Goal: Transaction & Acquisition: Purchase product/service

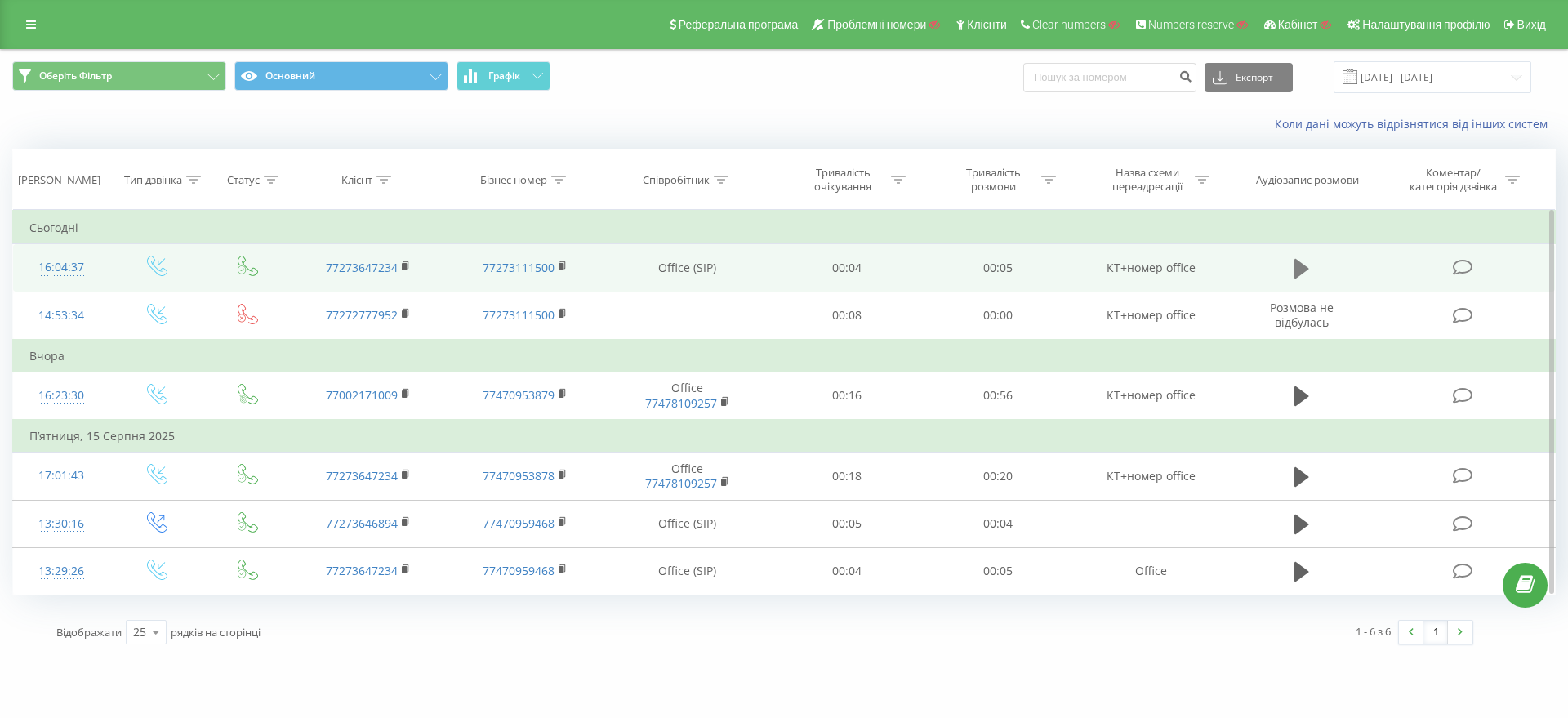
click at [1302, 264] on icon at bounding box center [1302, 269] width 14 height 20
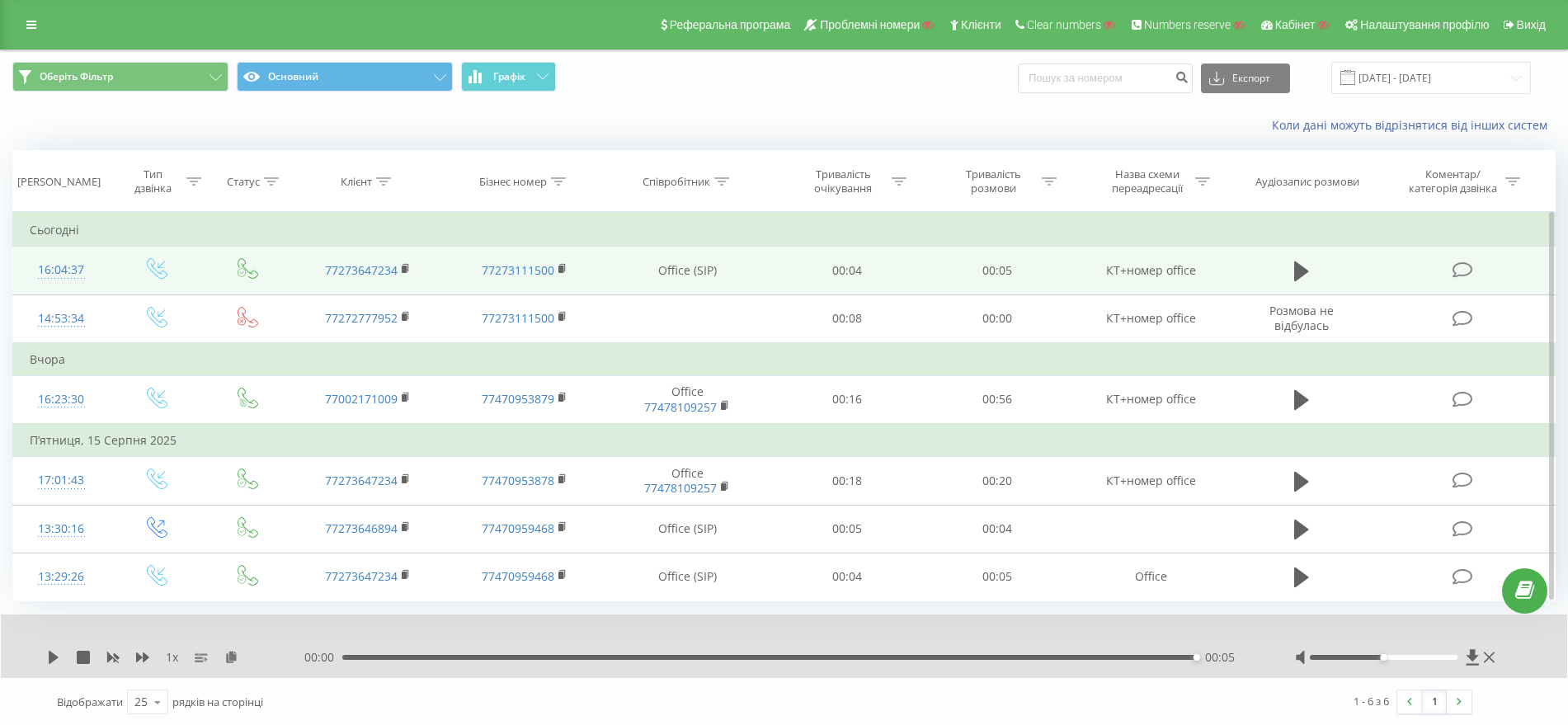
click at [419, 135] on div "Коли дані можуть відрізнятися вiд інших систем" at bounding box center [784, 125] width 1566 height 39
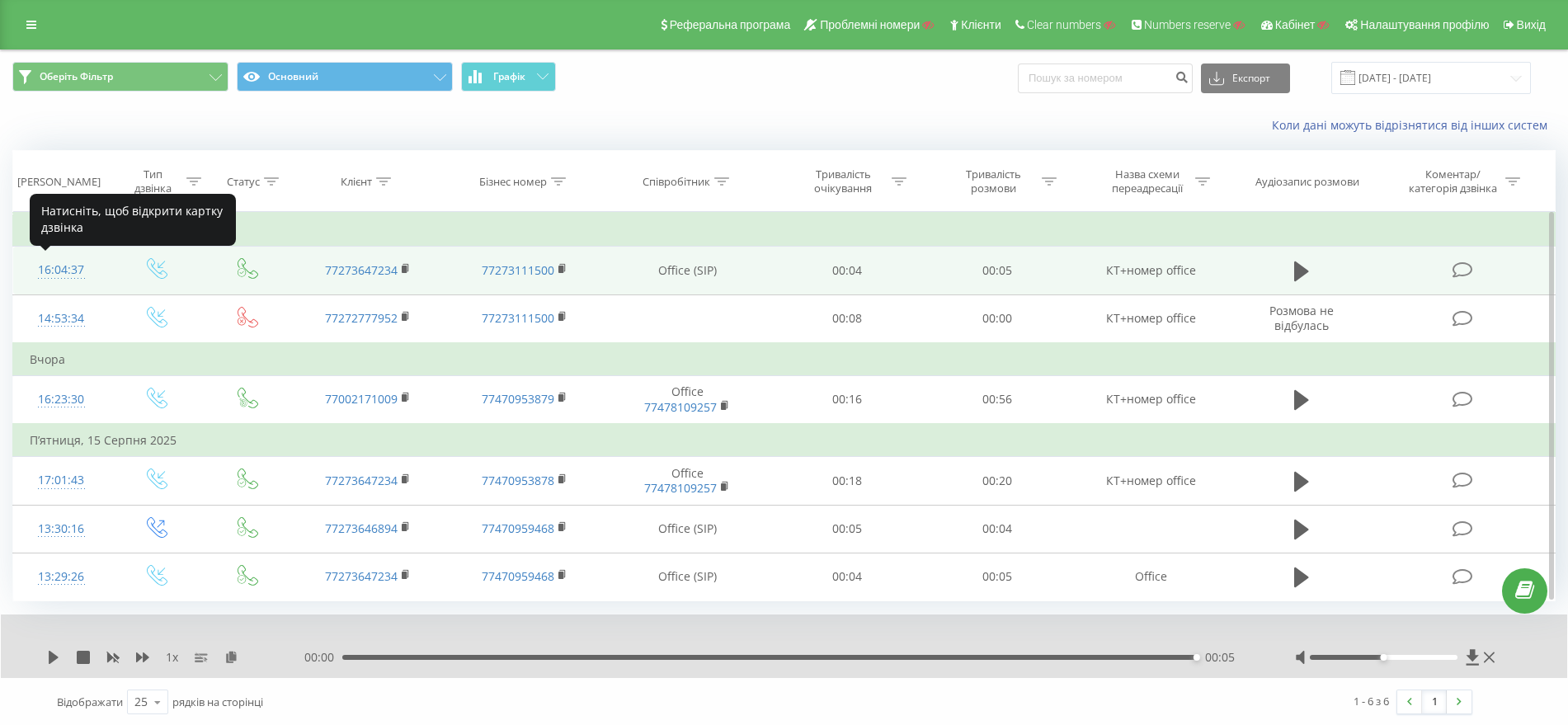
click at [77, 270] on div "16:04:37" at bounding box center [61, 270] width 63 height 32
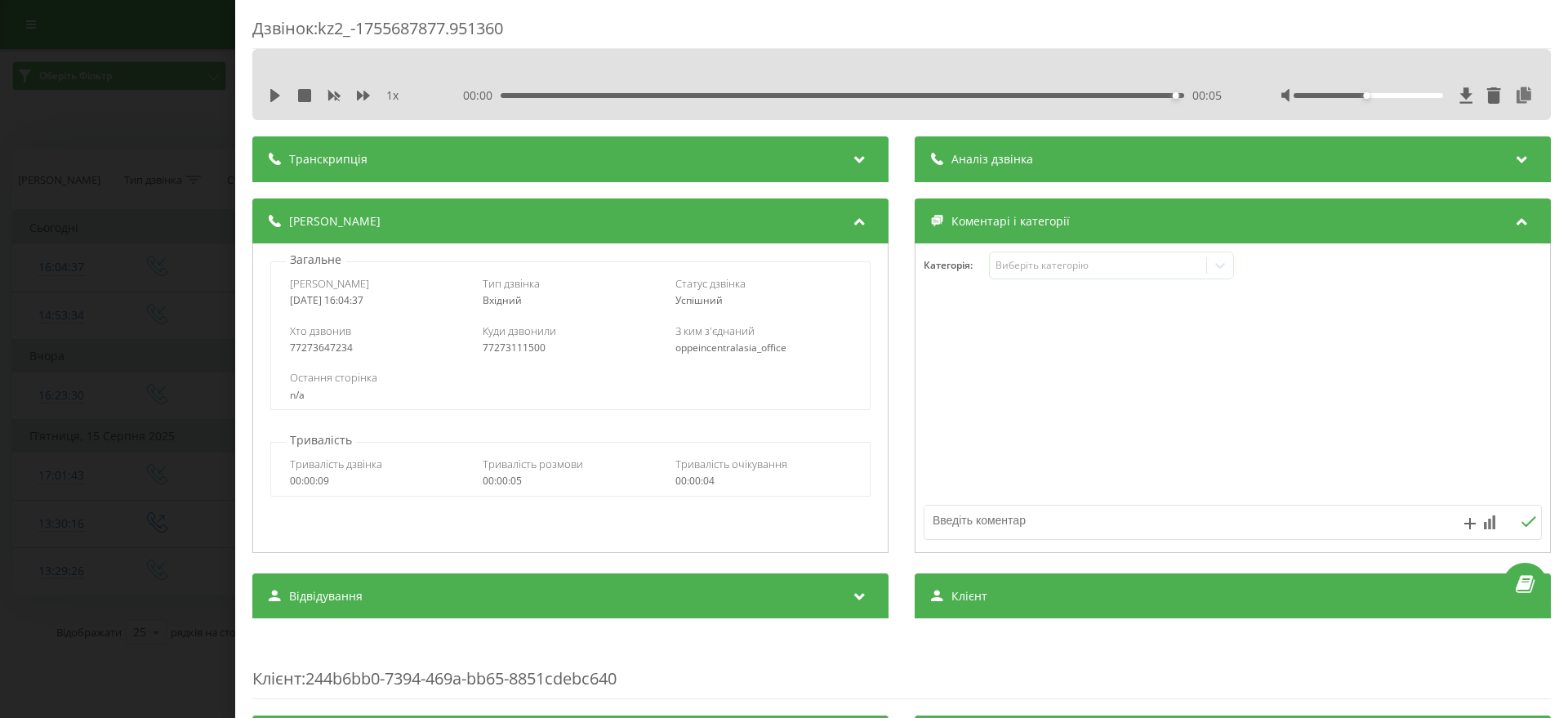
click at [0, 294] on div "Дзвінок : kz2_-1755687877.951360 1 x 00:00 00:05 00:05 Транскрипція Для AI-анал…" at bounding box center [784, 359] width 1568 height 718
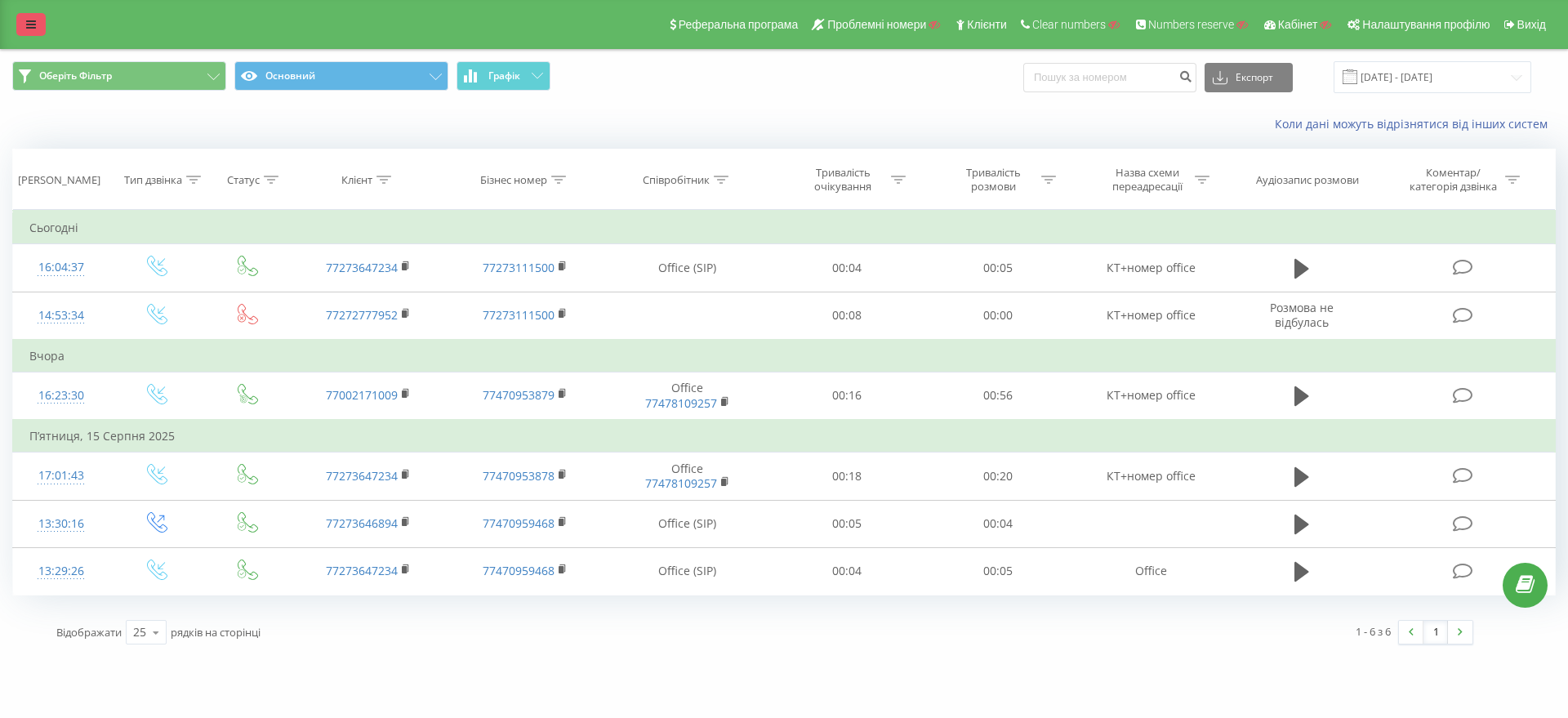
click at [32, 22] on icon at bounding box center [31, 24] width 10 height 12
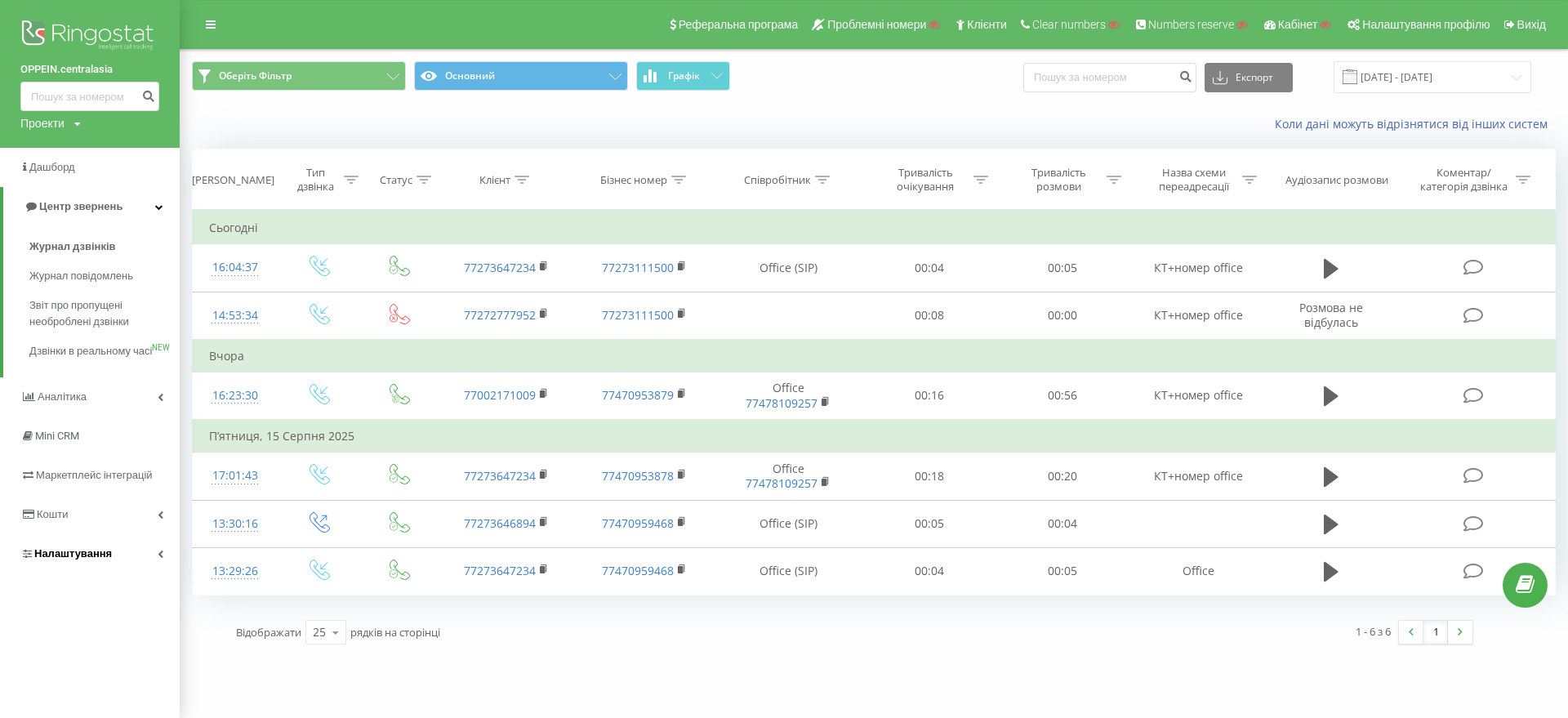
click at [73, 559] on span "Налаштування" at bounding box center [73, 554] width 78 height 13
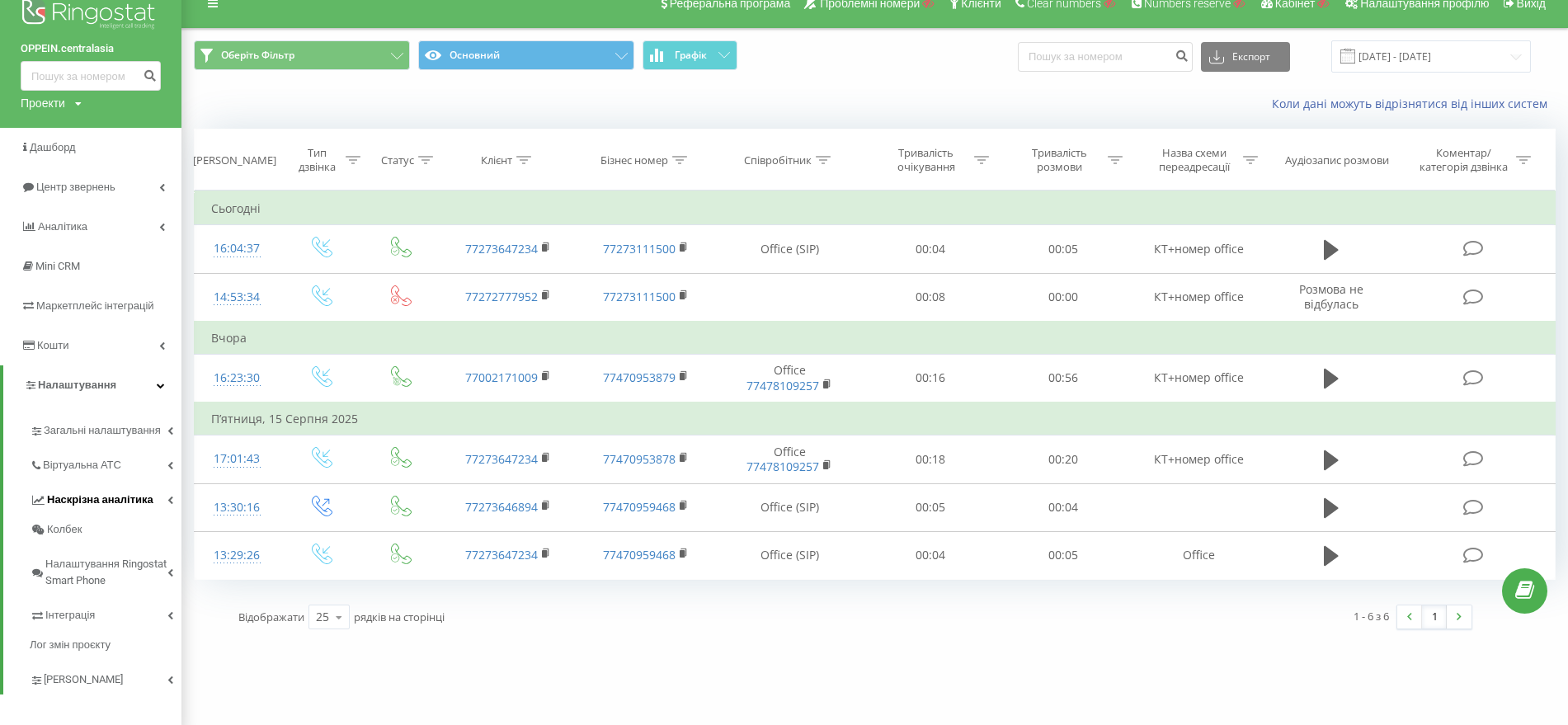
scroll to position [33, 0]
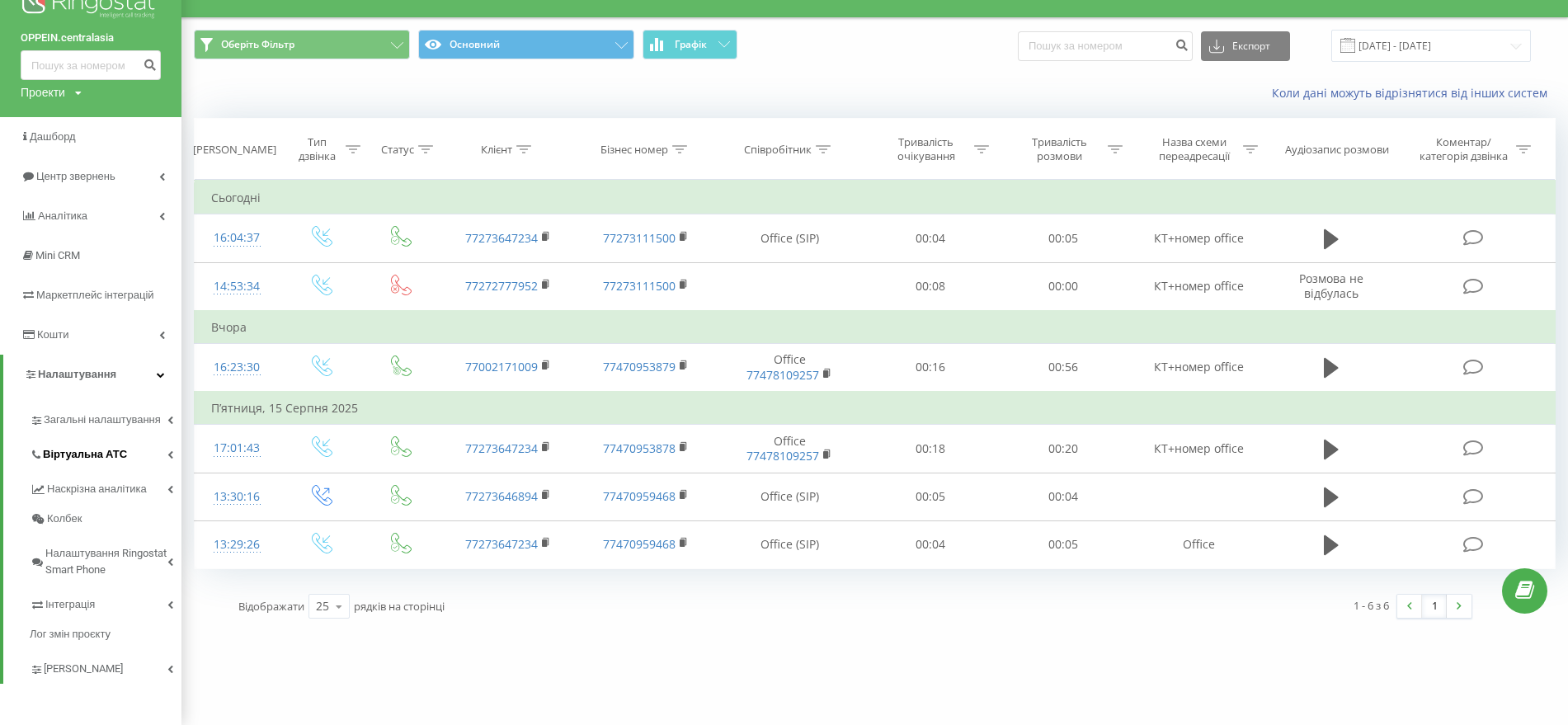
click at [97, 449] on span "Віртуальна АТС" at bounding box center [85, 454] width 84 height 16
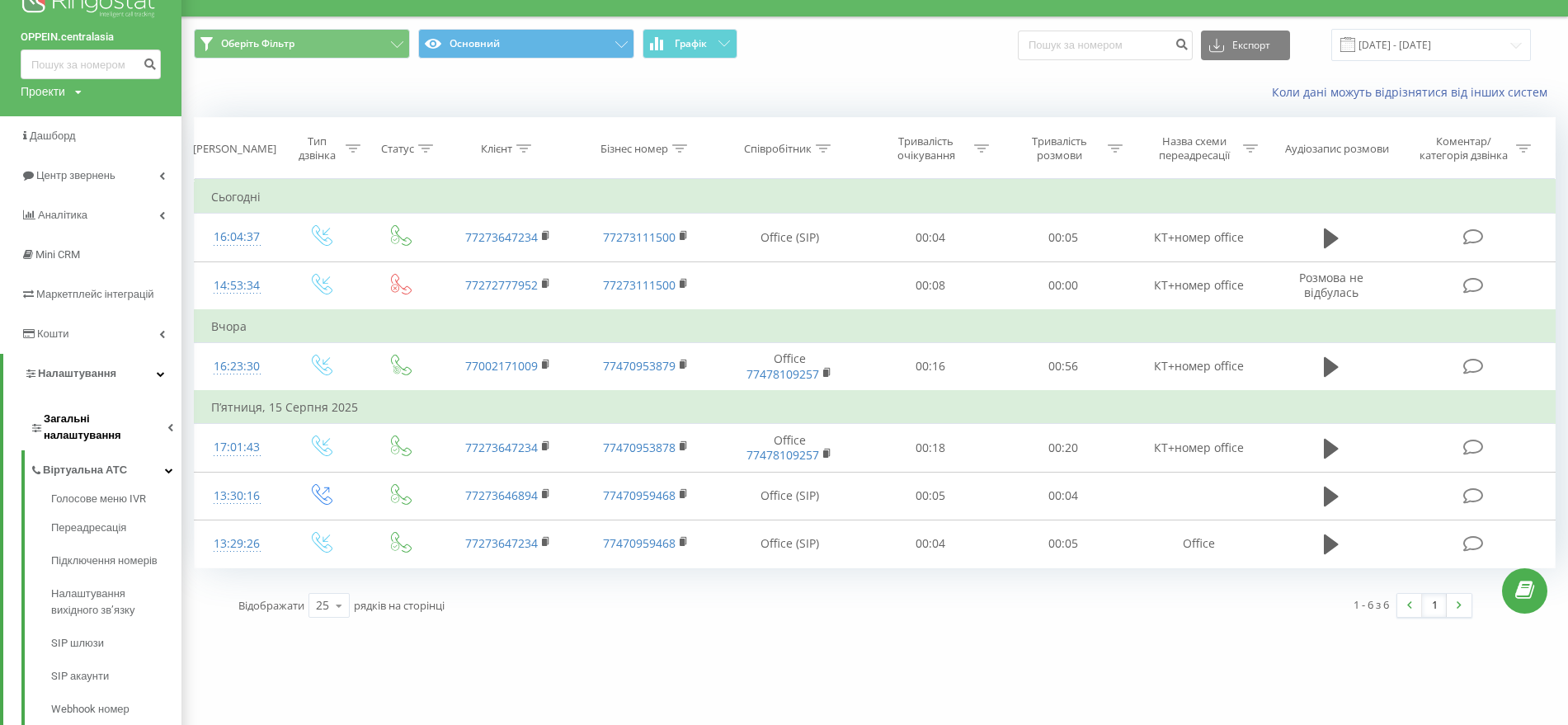
click at [105, 420] on span "Загальні налаштування" at bounding box center [106, 427] width 124 height 33
click at [85, 456] on span "Налаштування проєкту" at bounding box center [112, 472] width 122 height 33
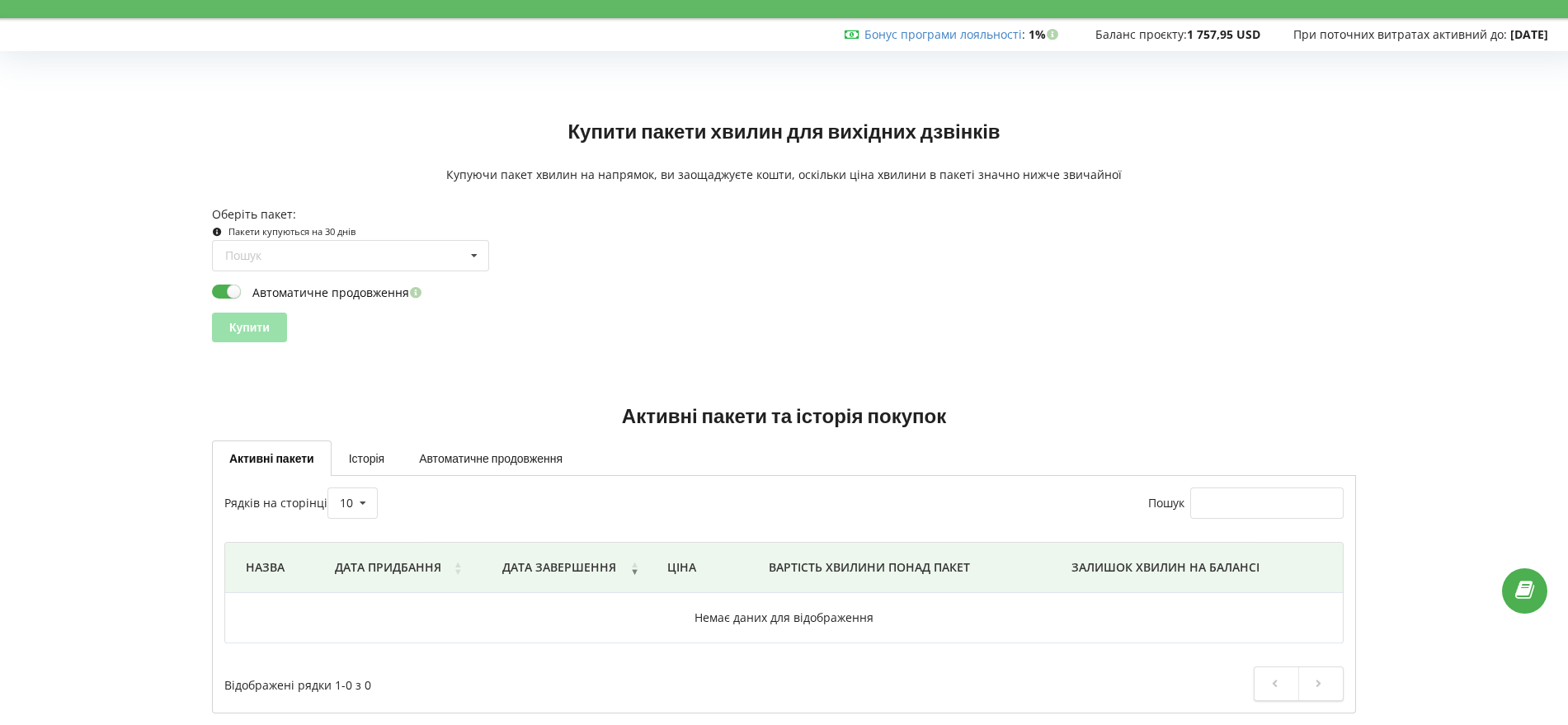
scroll to position [48, 0]
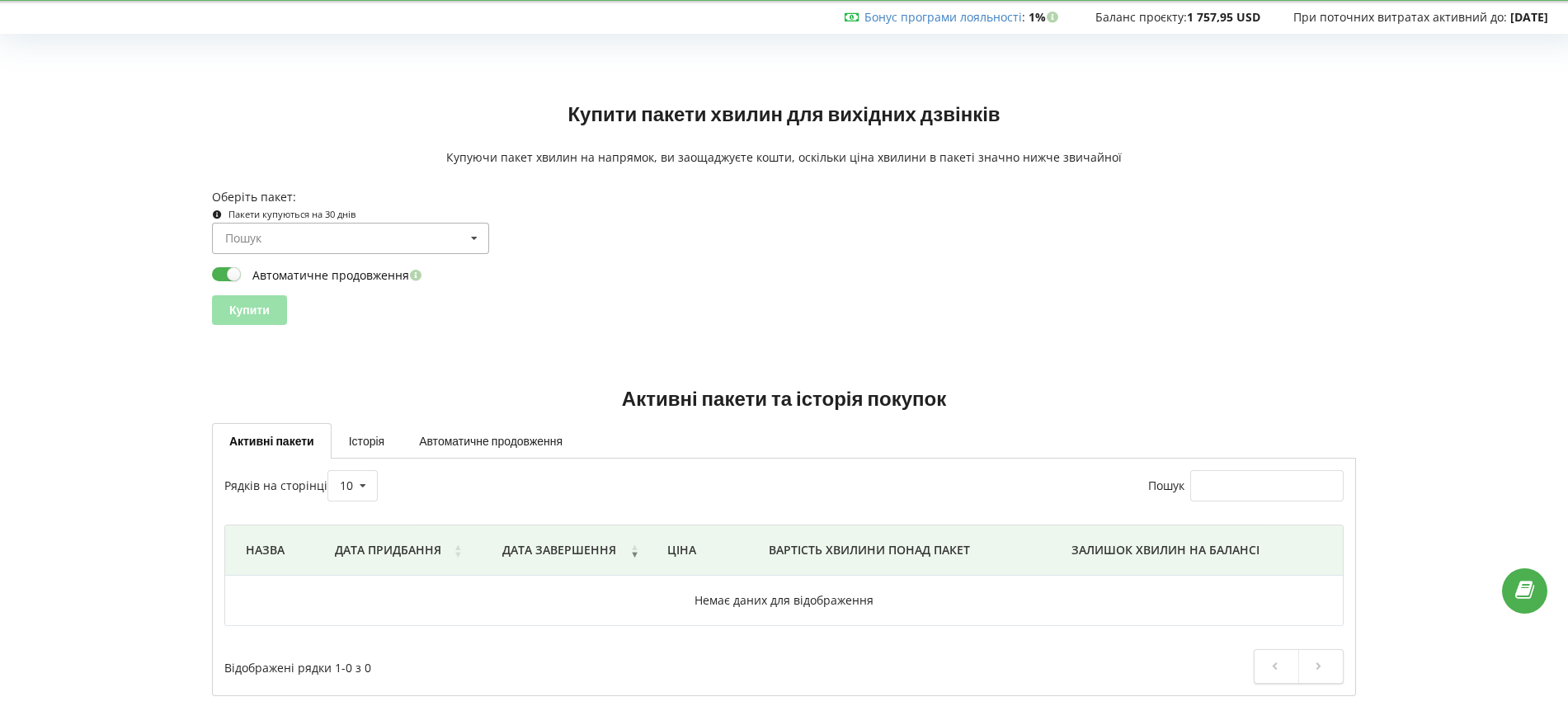
click at [346, 242] on input at bounding box center [351, 238] width 275 height 30
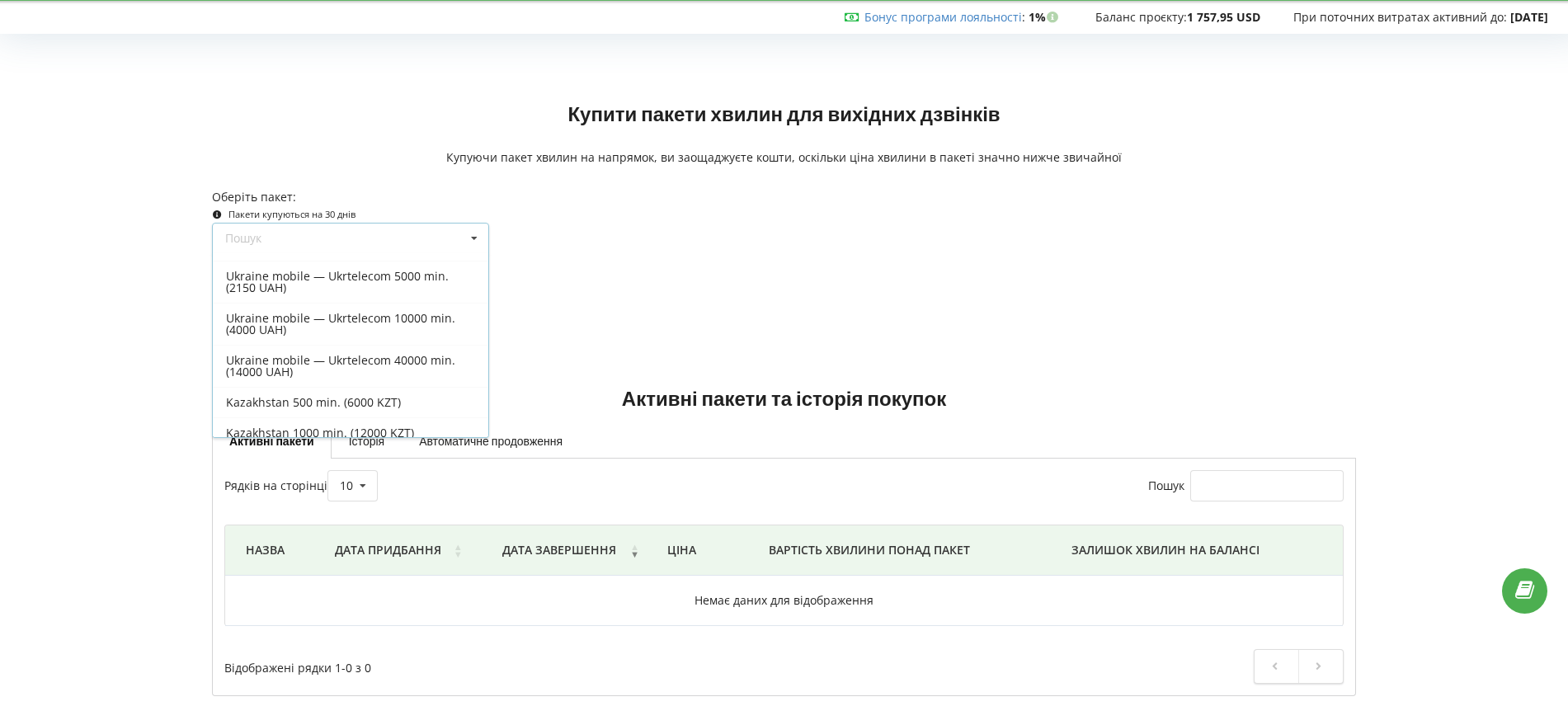
scroll to position [517, 0]
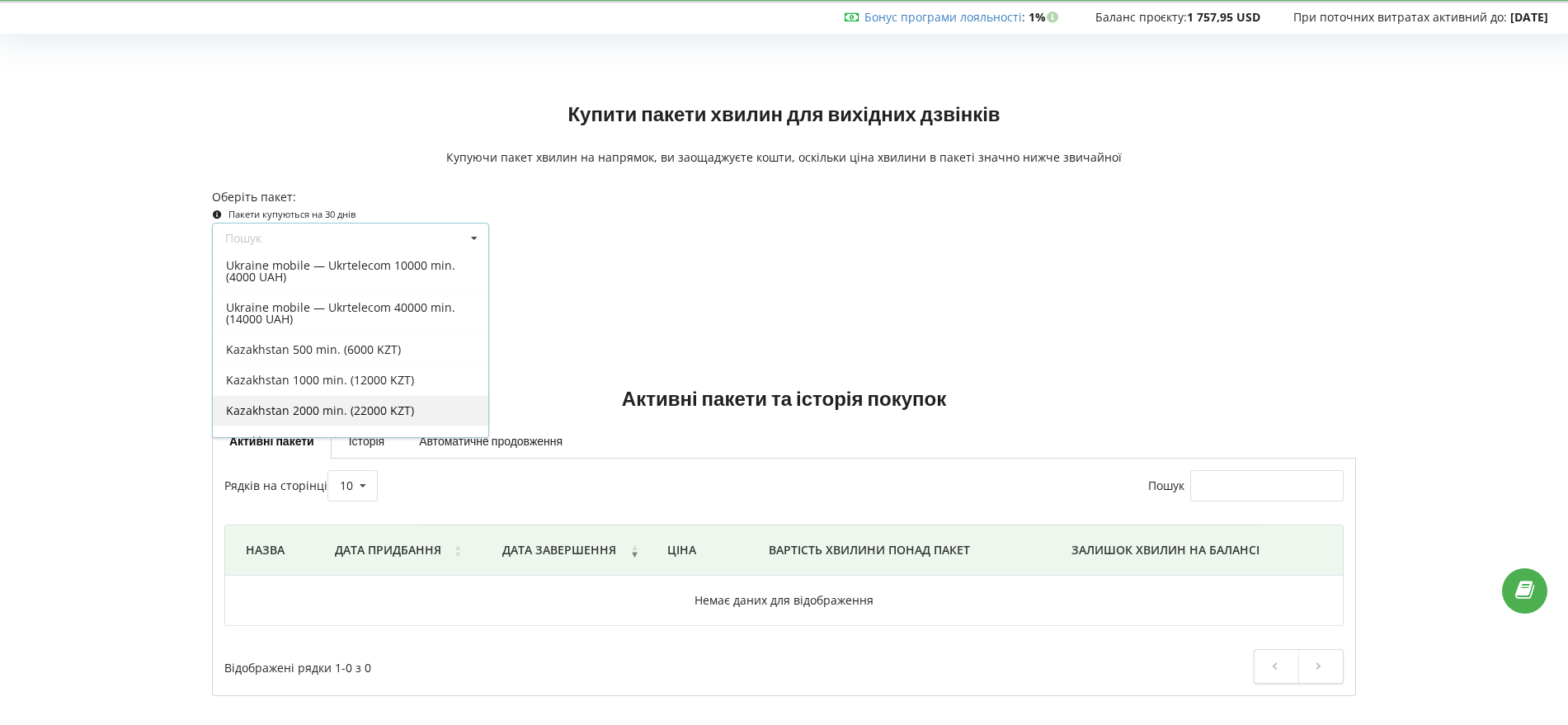
click at [327, 413] on div "Kazakhstan 2000 min. (22000 KZT)" at bounding box center [350, 409] width 275 height 30
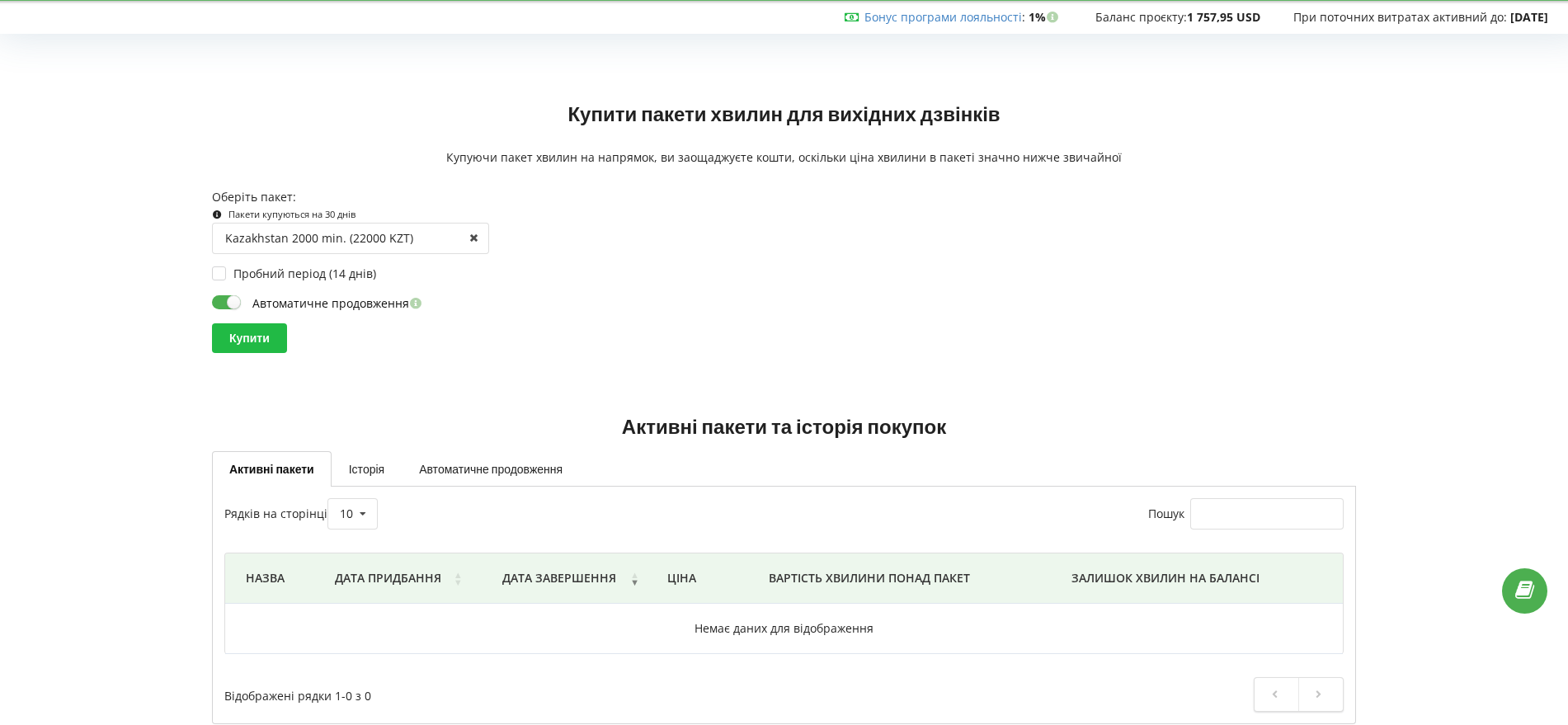
scroll to position [658, 0]
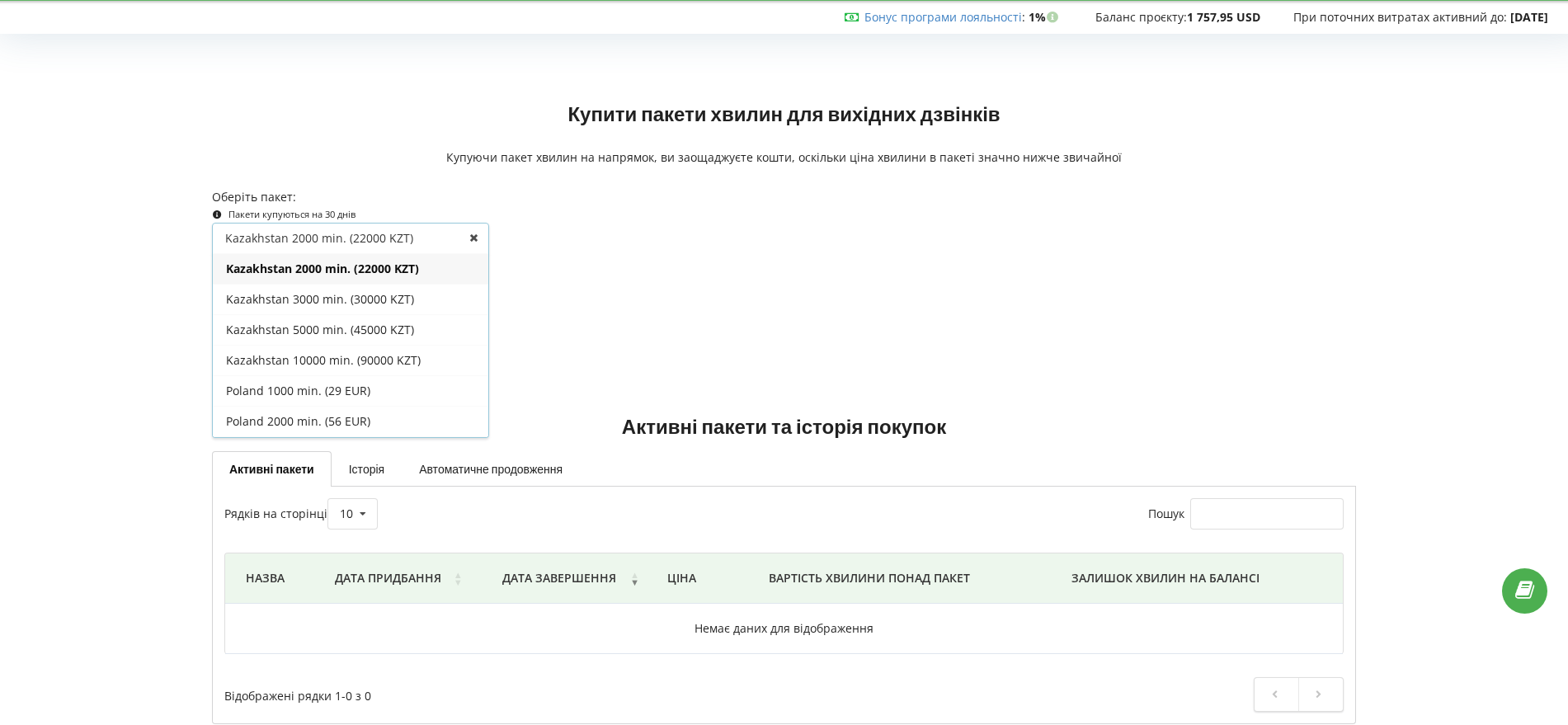
click at [857, 351] on div "Купити" at bounding box center [784, 337] width 1144 height 30
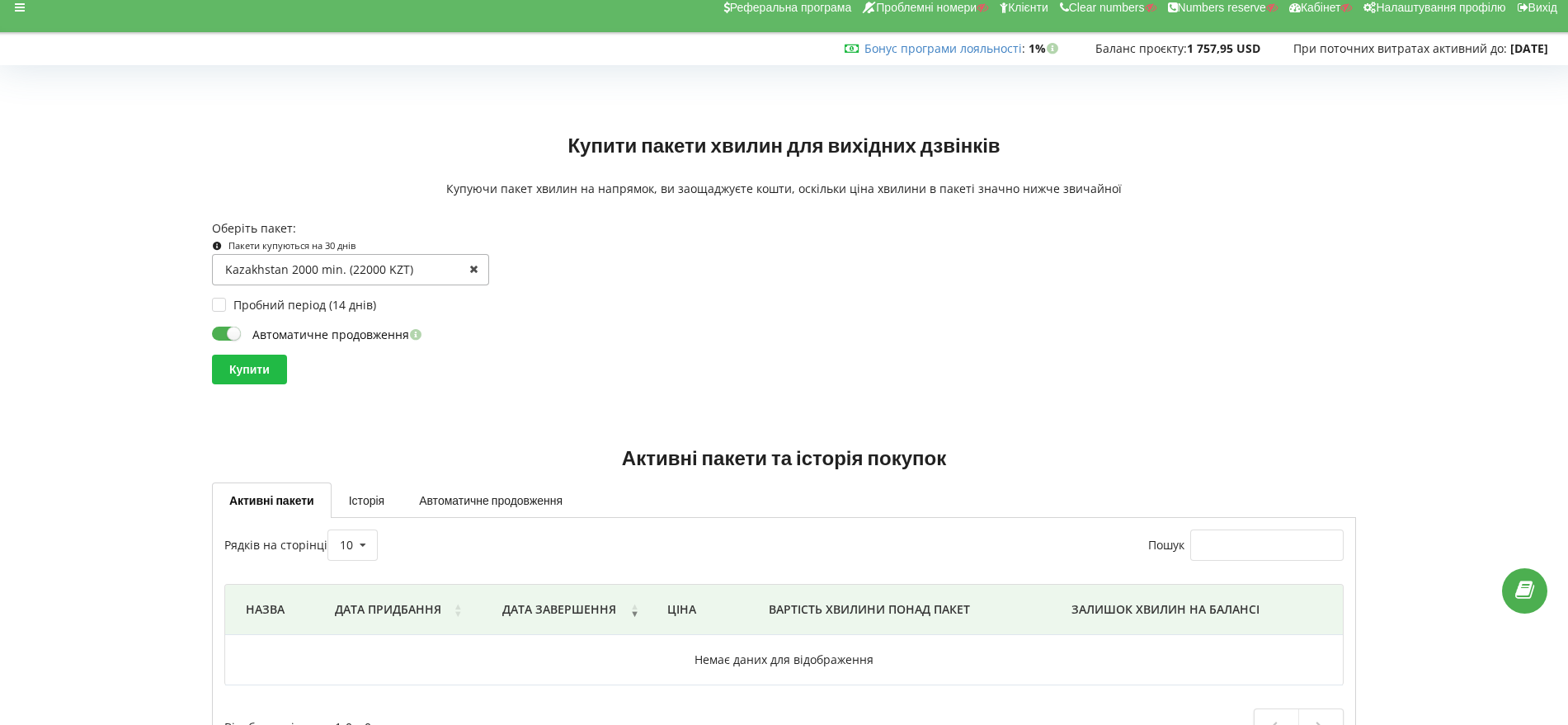
scroll to position [0, 0]
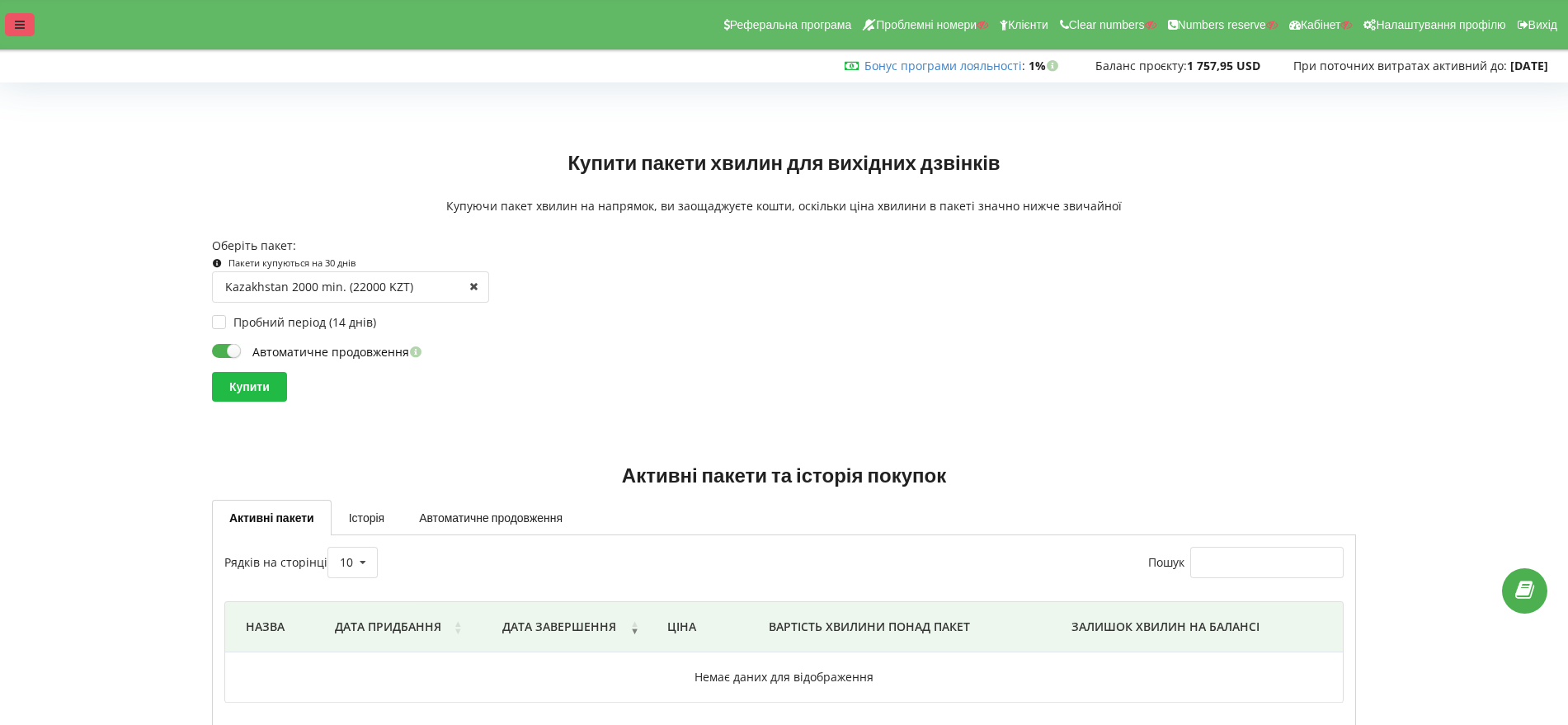
click at [13, 17] on div at bounding box center [19, 24] width 30 height 23
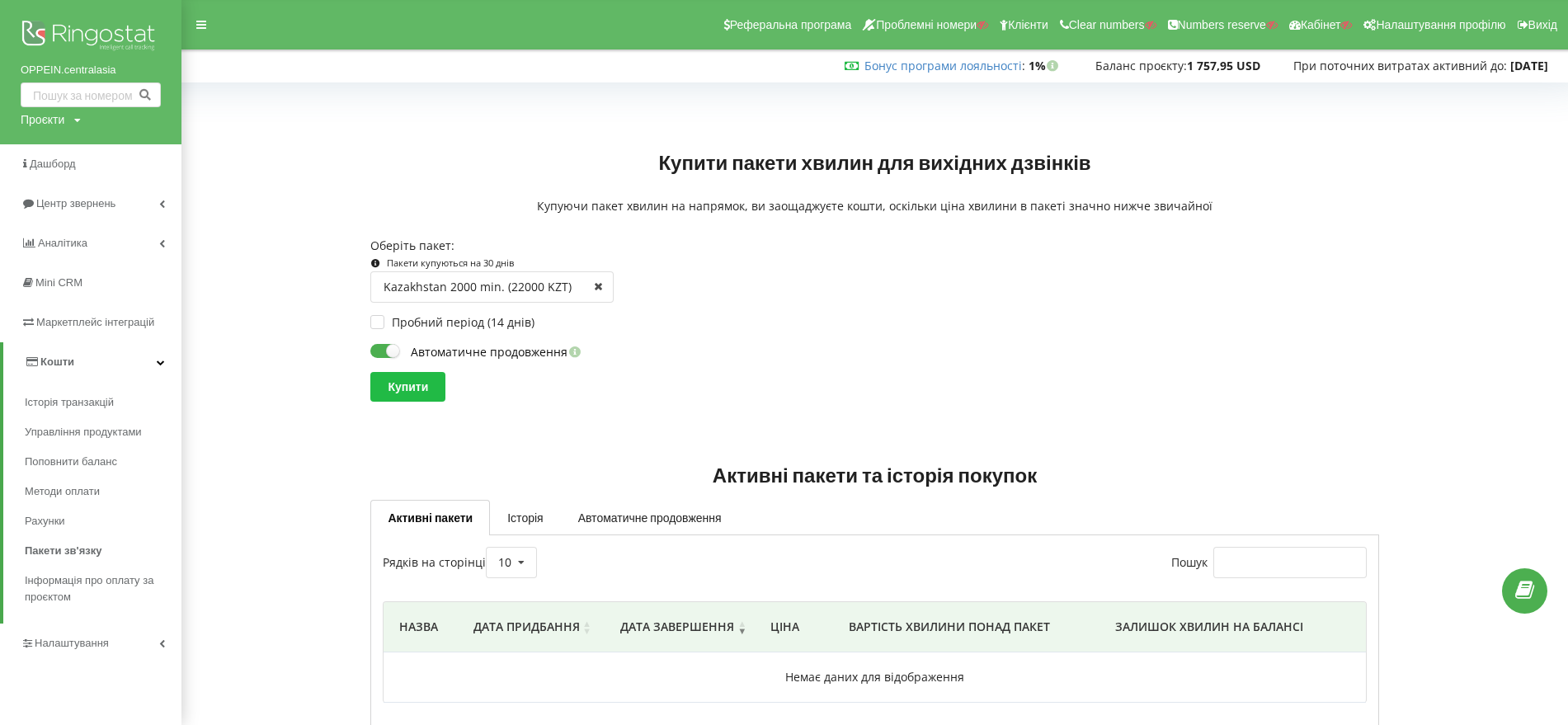
click at [965, 296] on div "Kazakhstan 2000 min. (22000 KZT) Усі пакети Life 1000 min (500 UAH) fmc qa test…" at bounding box center [875, 286] width 1020 height 31
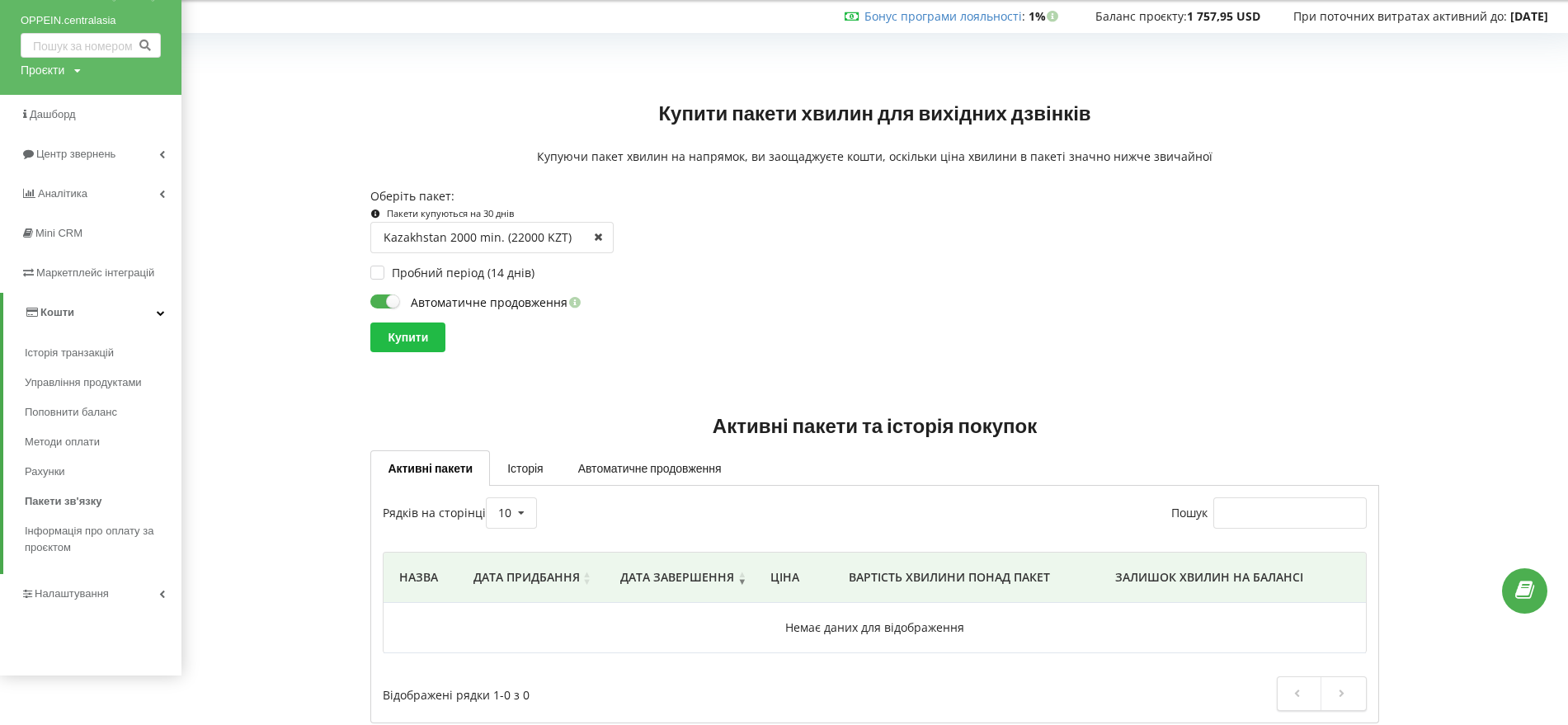
scroll to position [77, 0]
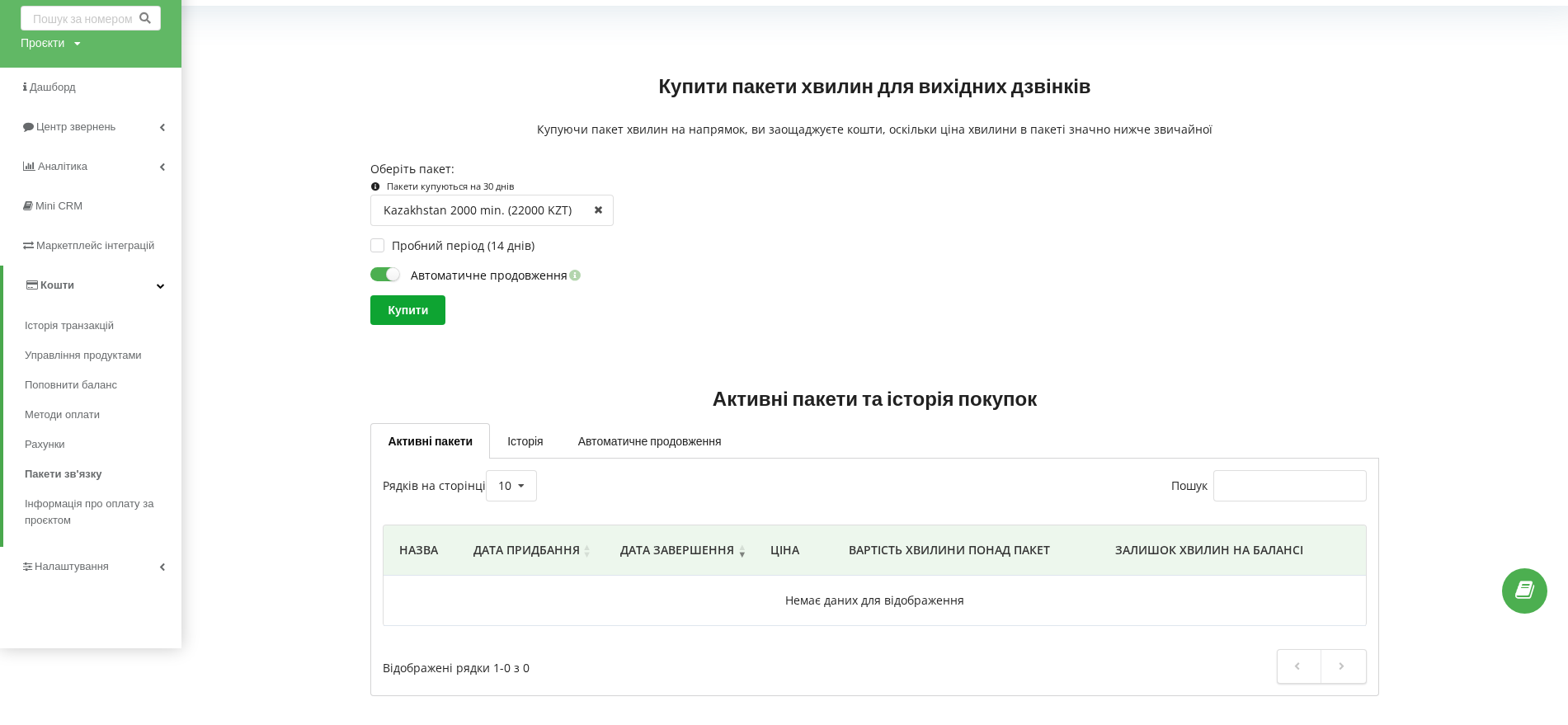
click at [426, 307] on input "Купити" at bounding box center [408, 310] width 75 height 30
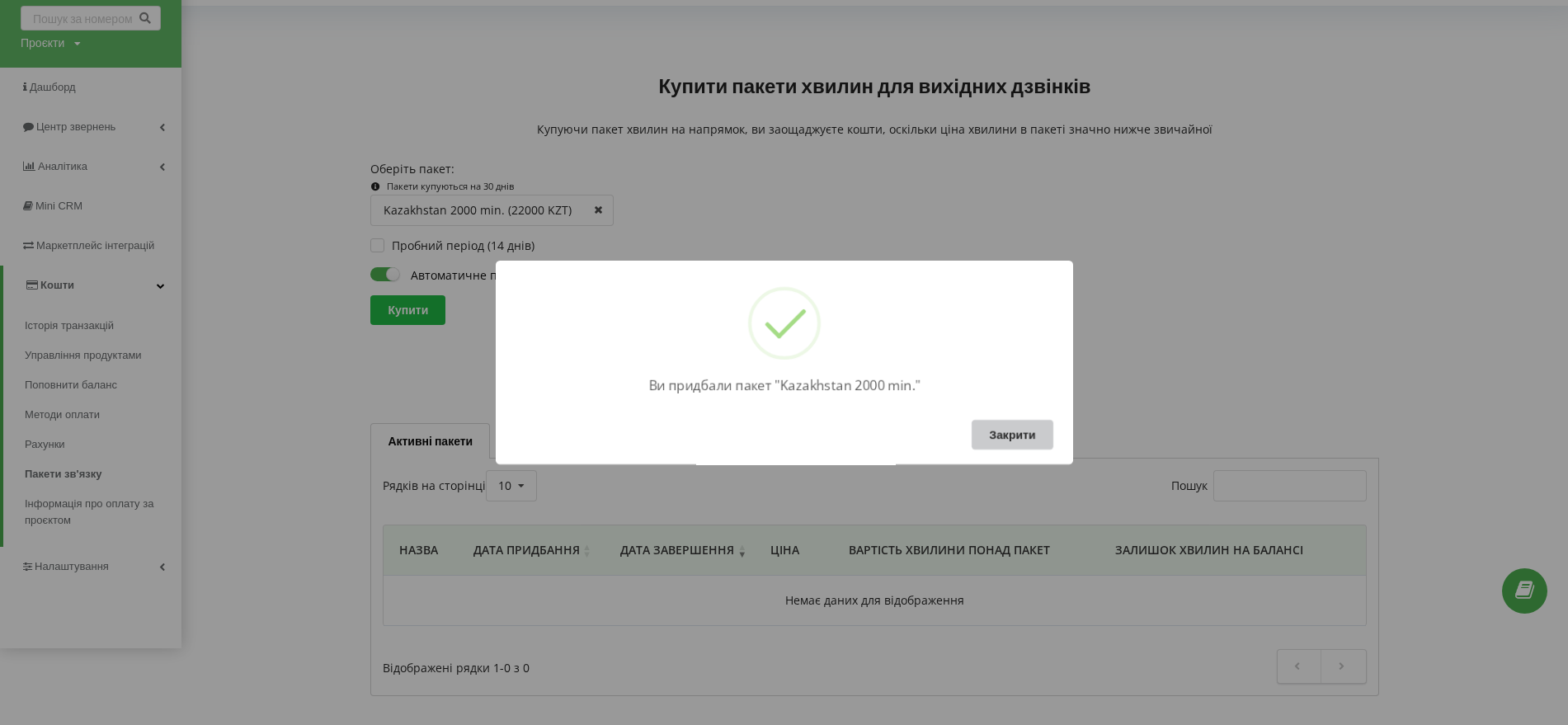
click at [1026, 436] on button "Закрити" at bounding box center [1012, 434] width 81 height 30
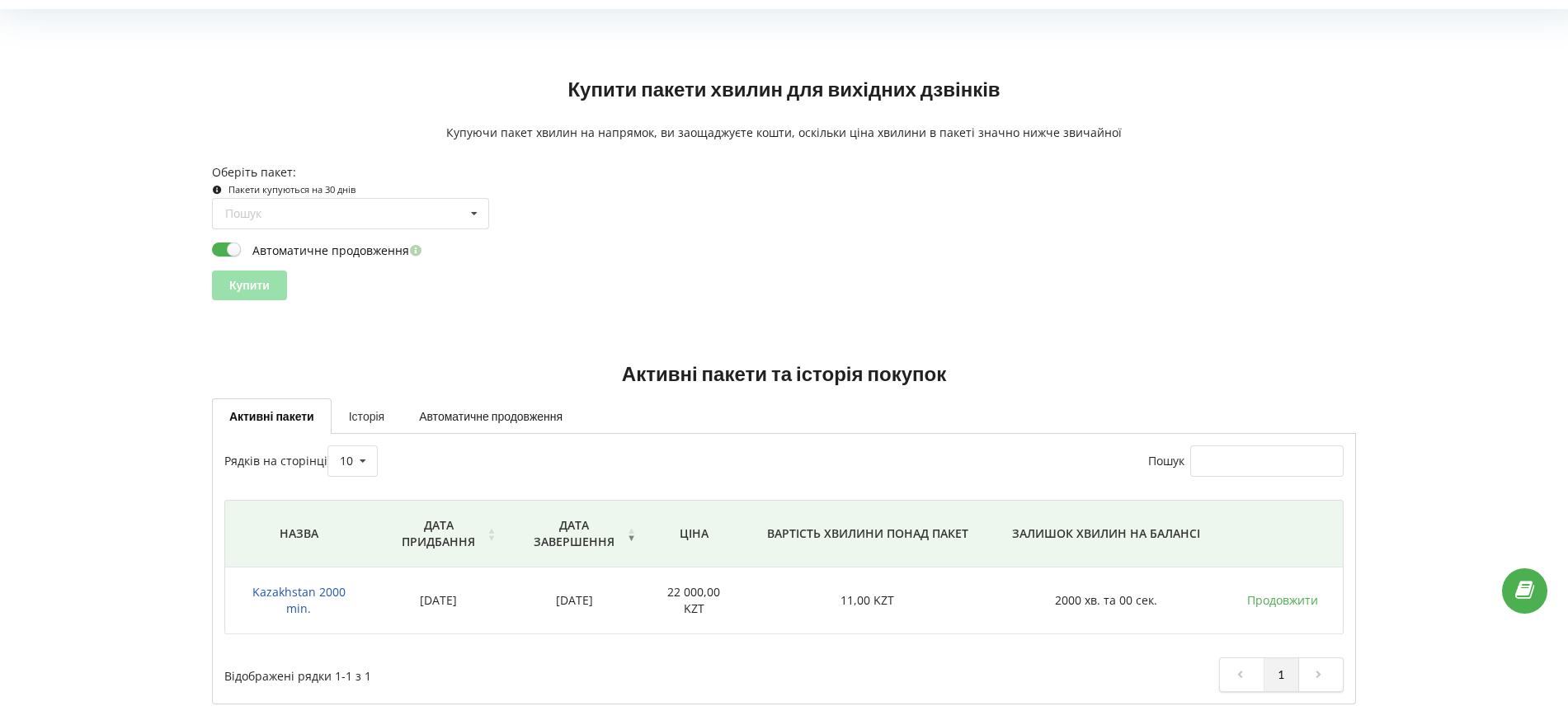
click at [376, 418] on link "Історія" at bounding box center [366, 416] width 70 height 35
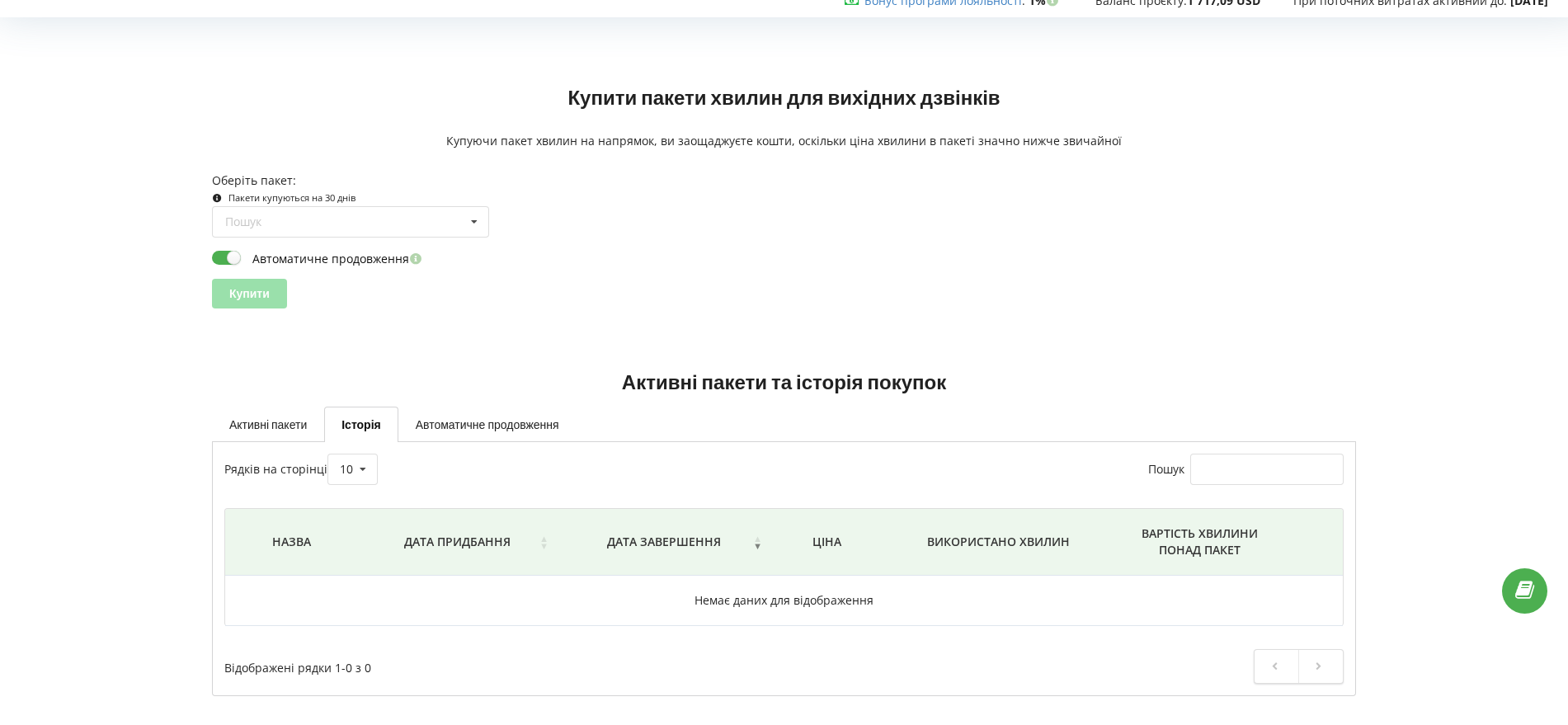
scroll to position [65, 0]
click at [517, 426] on link "Автоматичне продовження" at bounding box center [487, 424] width 178 height 35
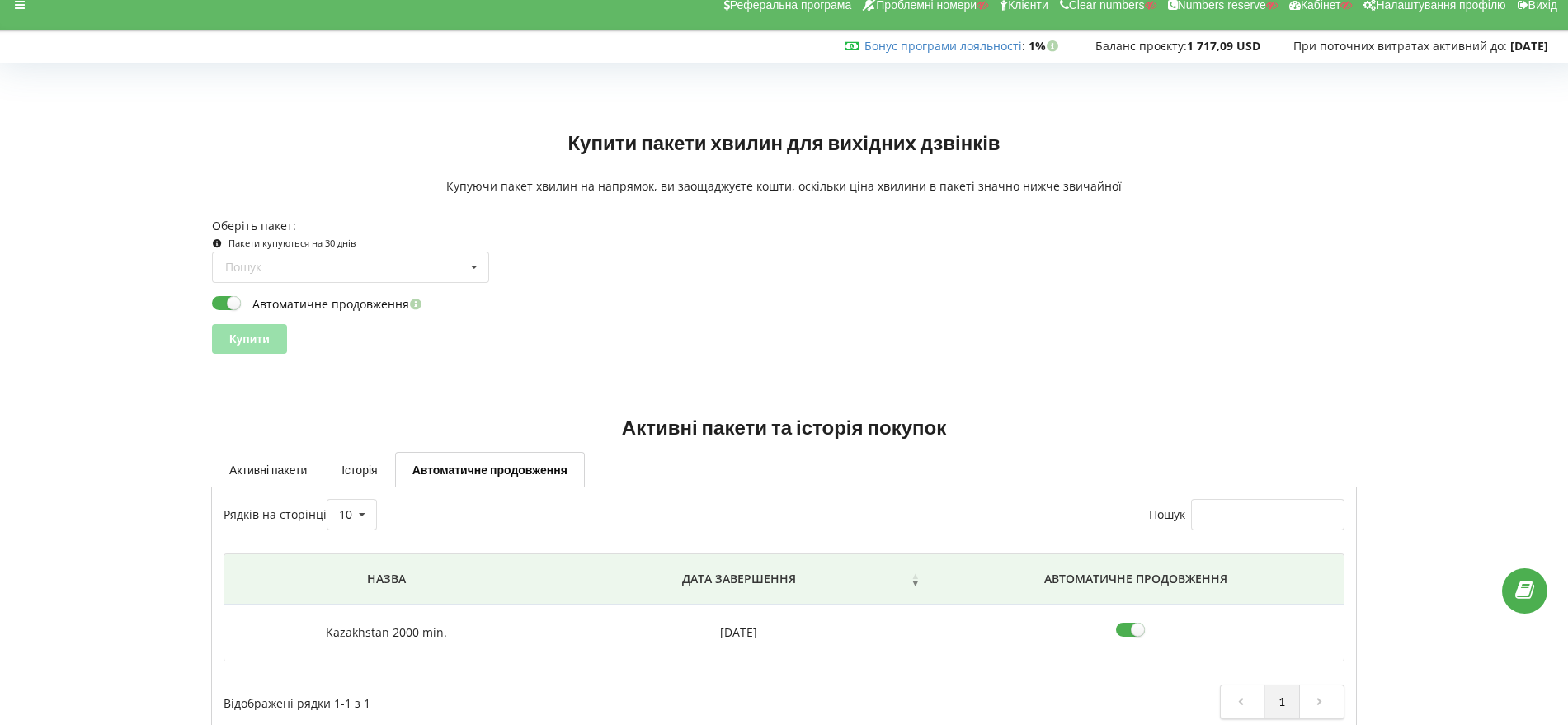
scroll to position [0, 0]
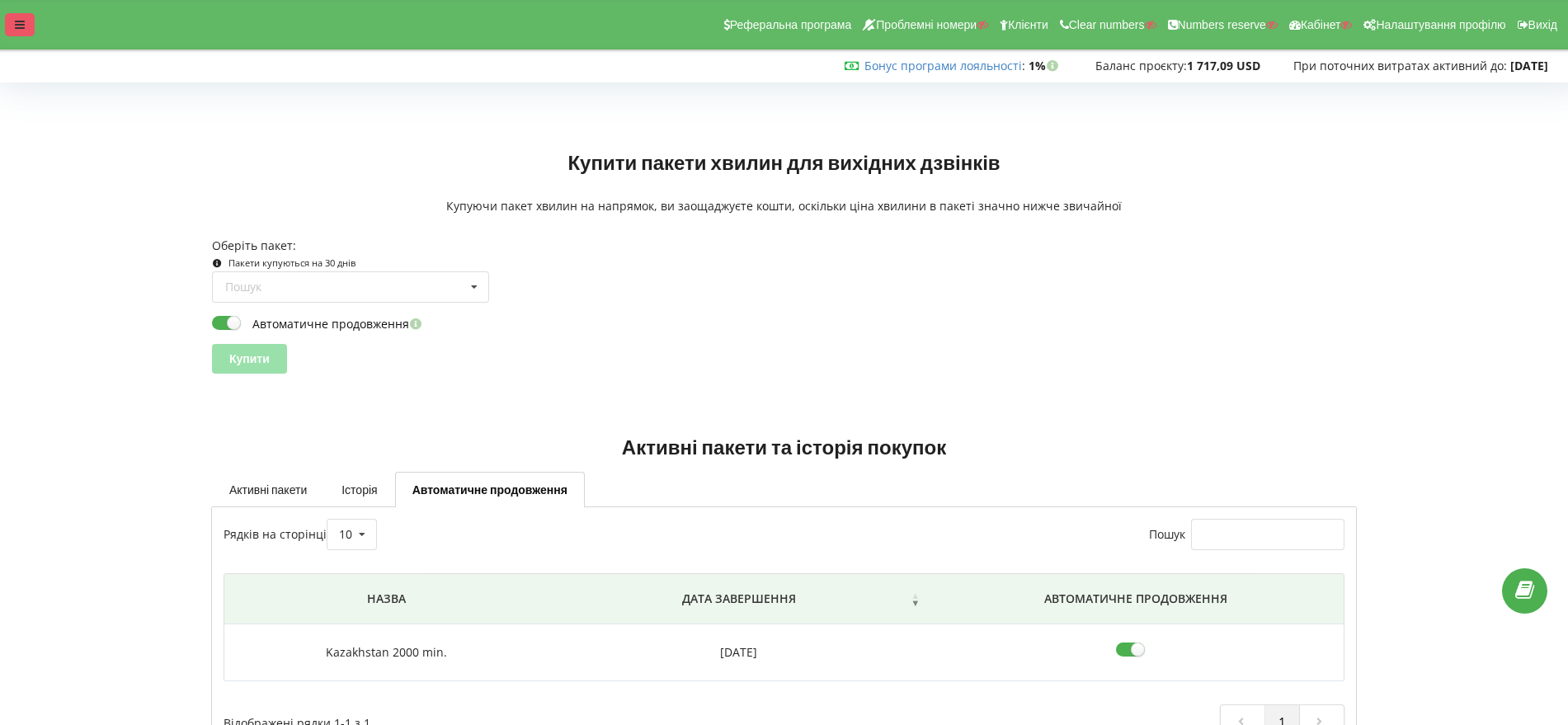
click at [18, 20] on icon at bounding box center [19, 25] width 10 height 12
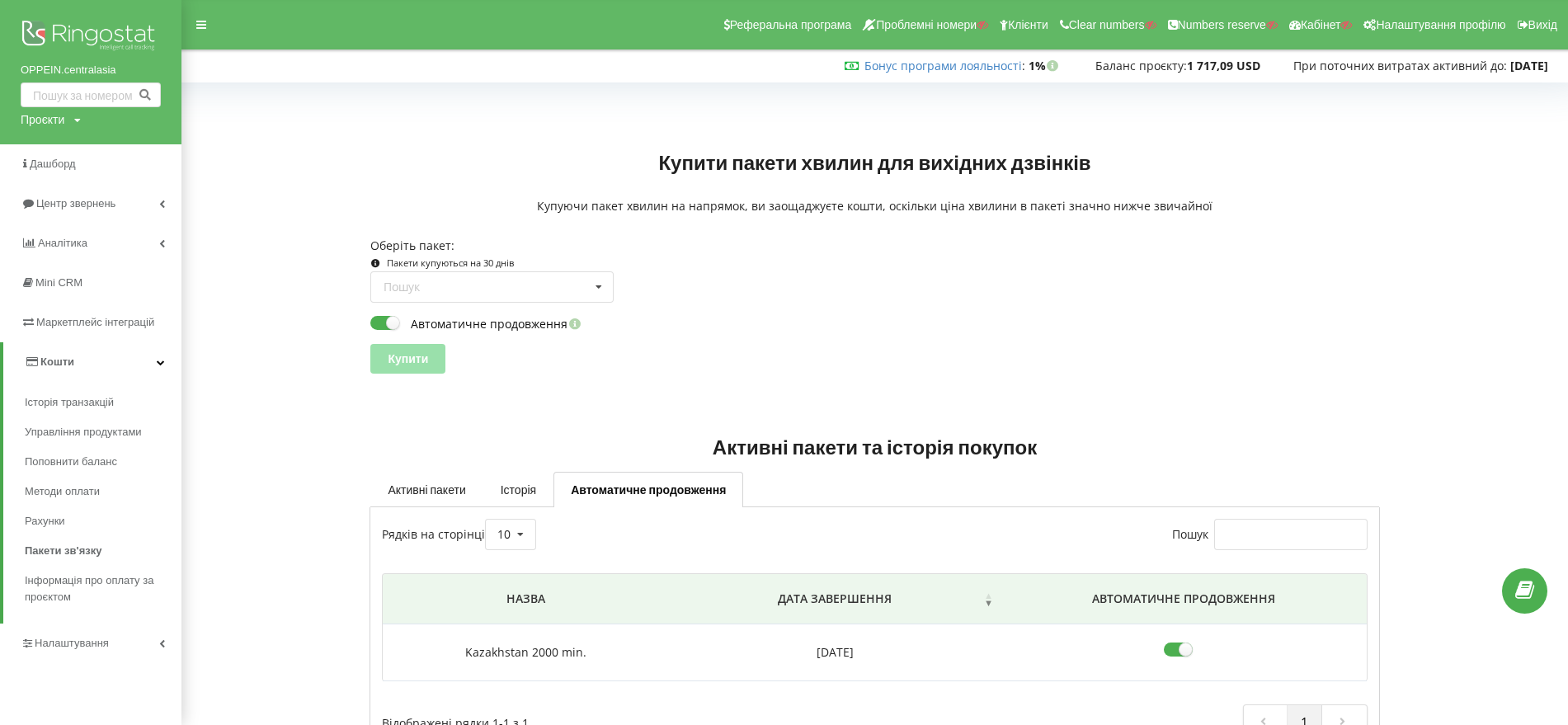
click at [87, 364] on link "Кошти" at bounding box center [92, 361] width 178 height 39
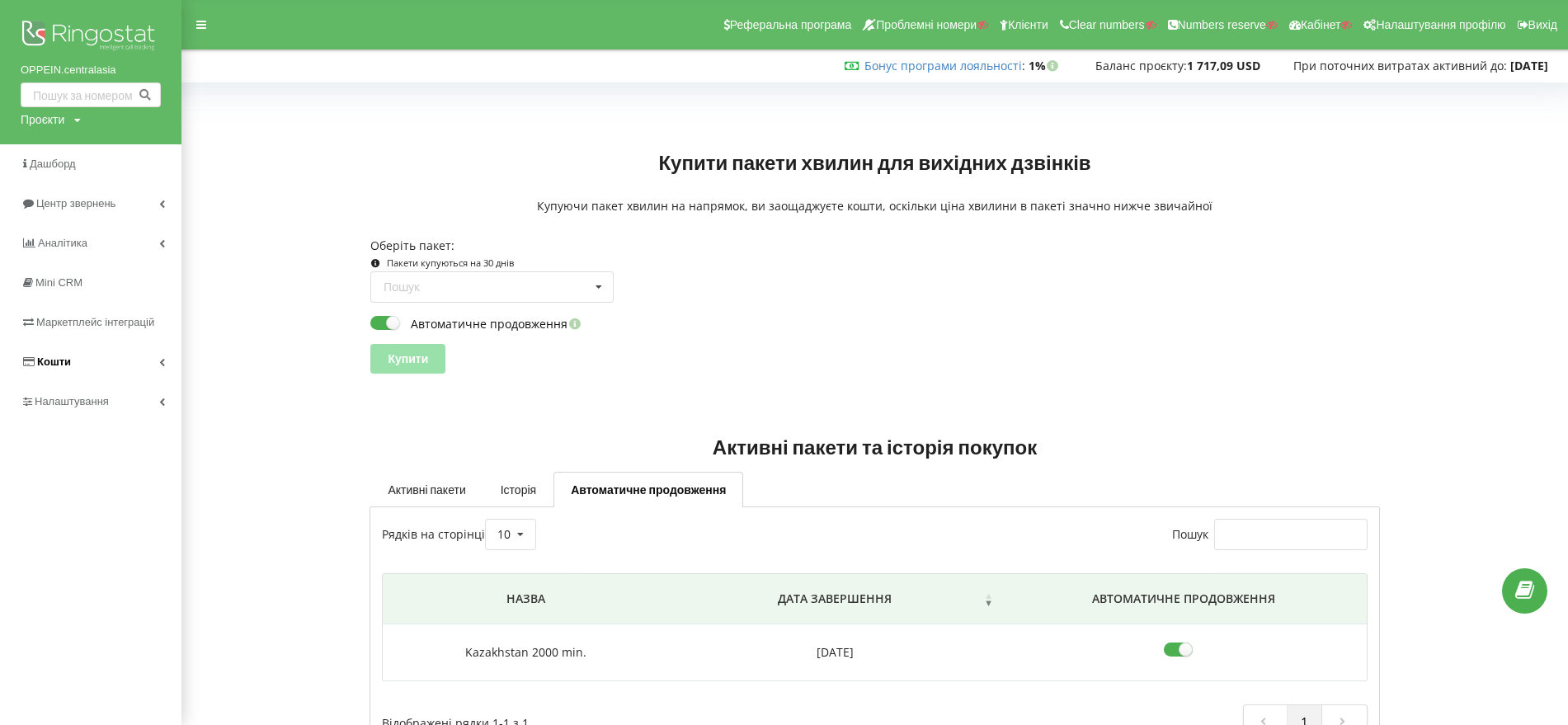
click at [87, 364] on link "Кошти" at bounding box center [90, 361] width 182 height 39
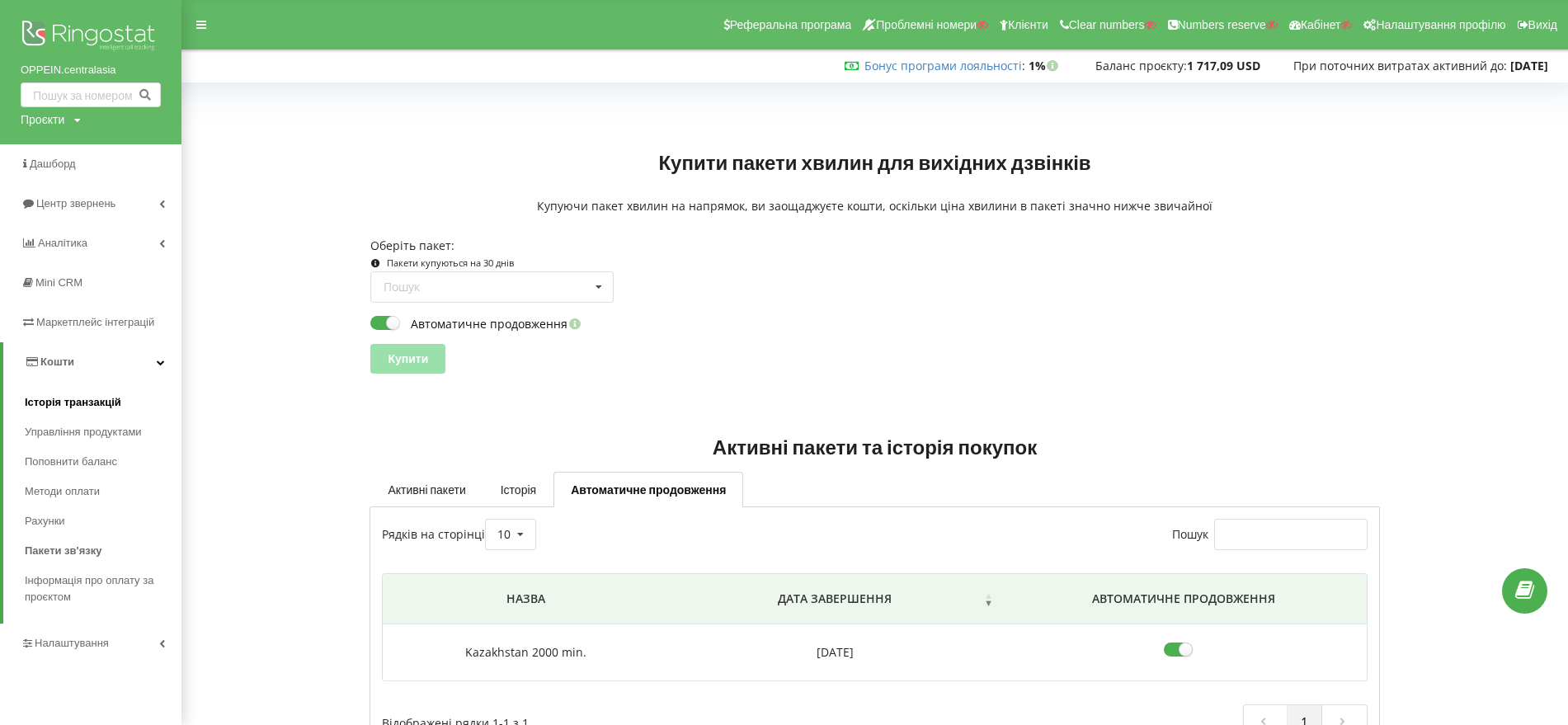
click at [85, 394] on span "Історія транзакцій" at bounding box center [73, 402] width 97 height 16
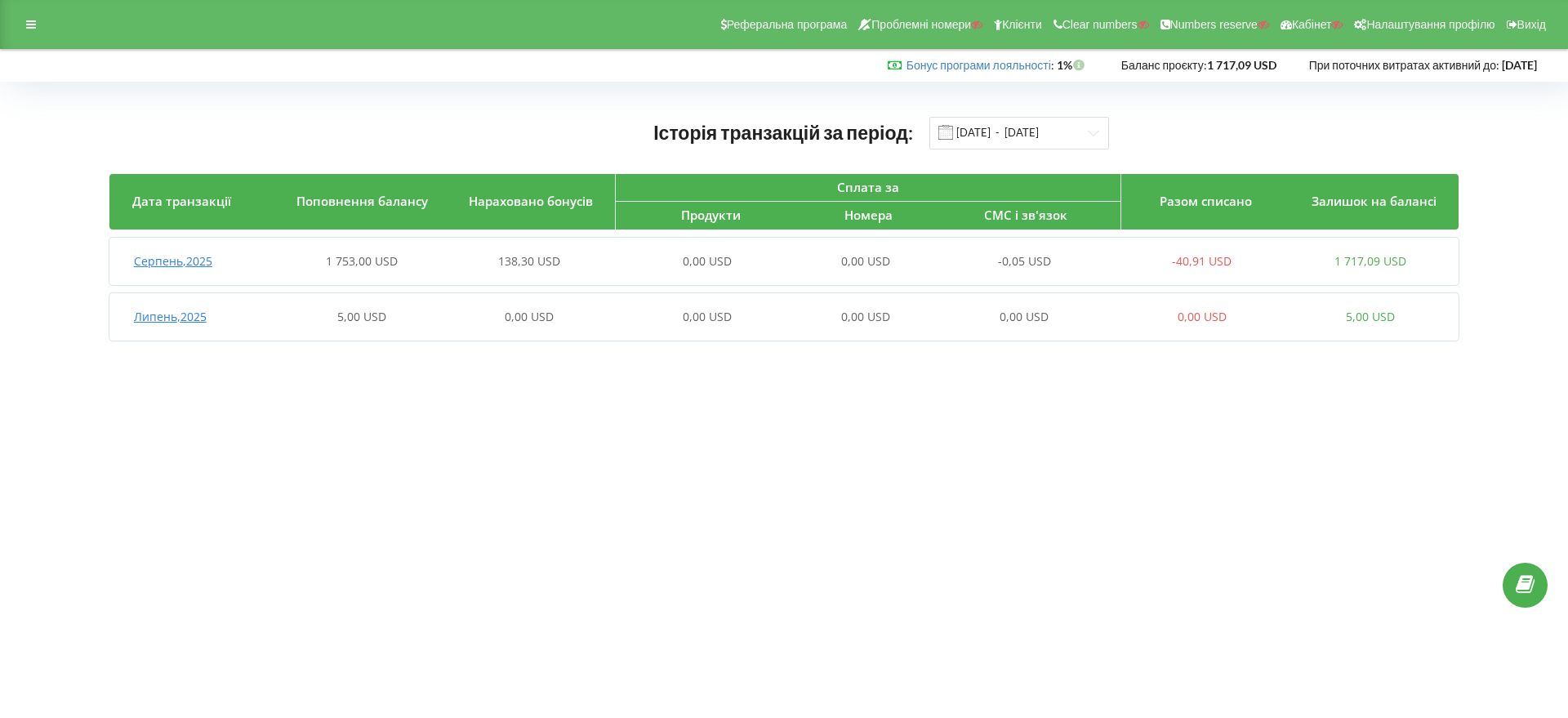
click at [200, 257] on span "Серпень , 2025" at bounding box center [173, 260] width 79 height 15
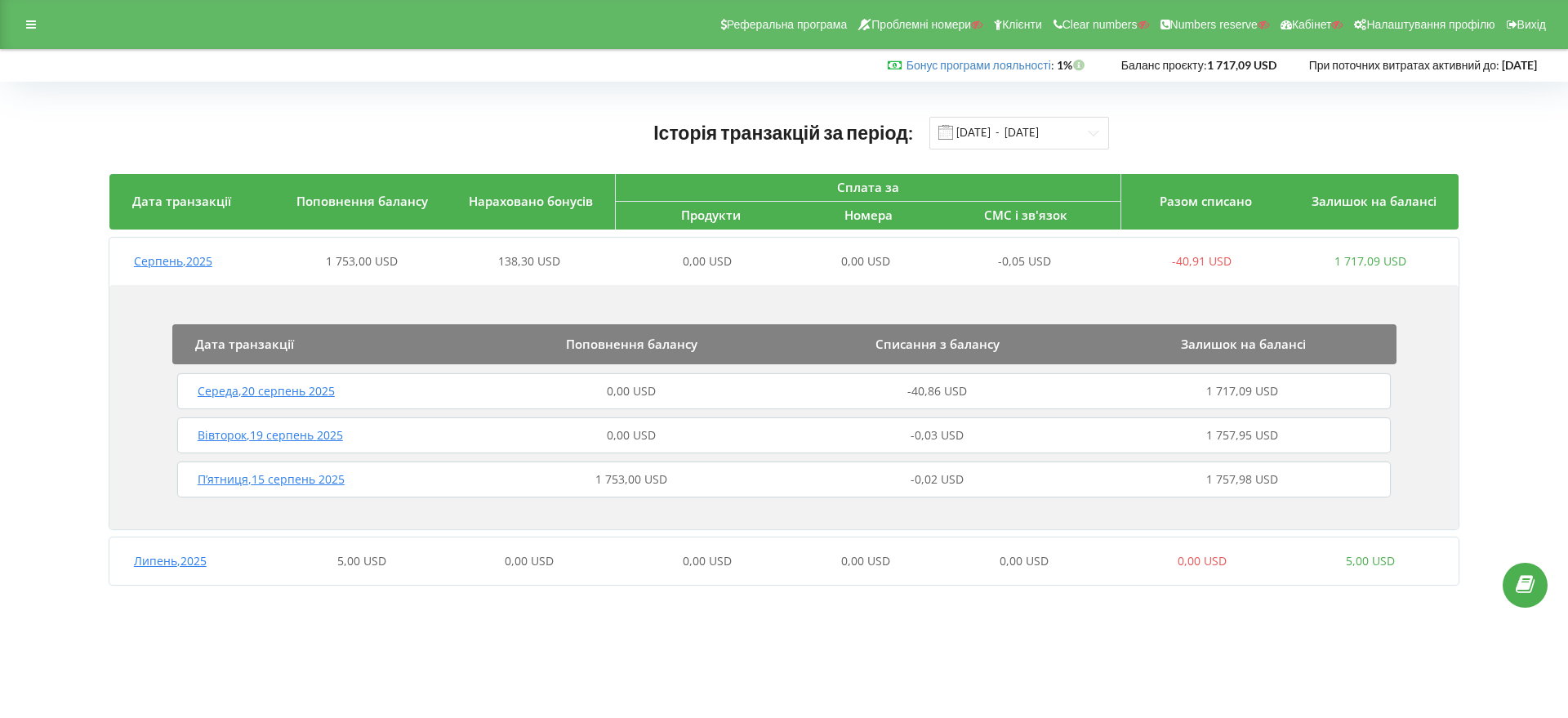
click at [313, 380] on div "Середа , 20 серпень 2025 0,00 USD -40,86 USD 1 717,09 USD" at bounding box center [784, 390] width 1222 height 39
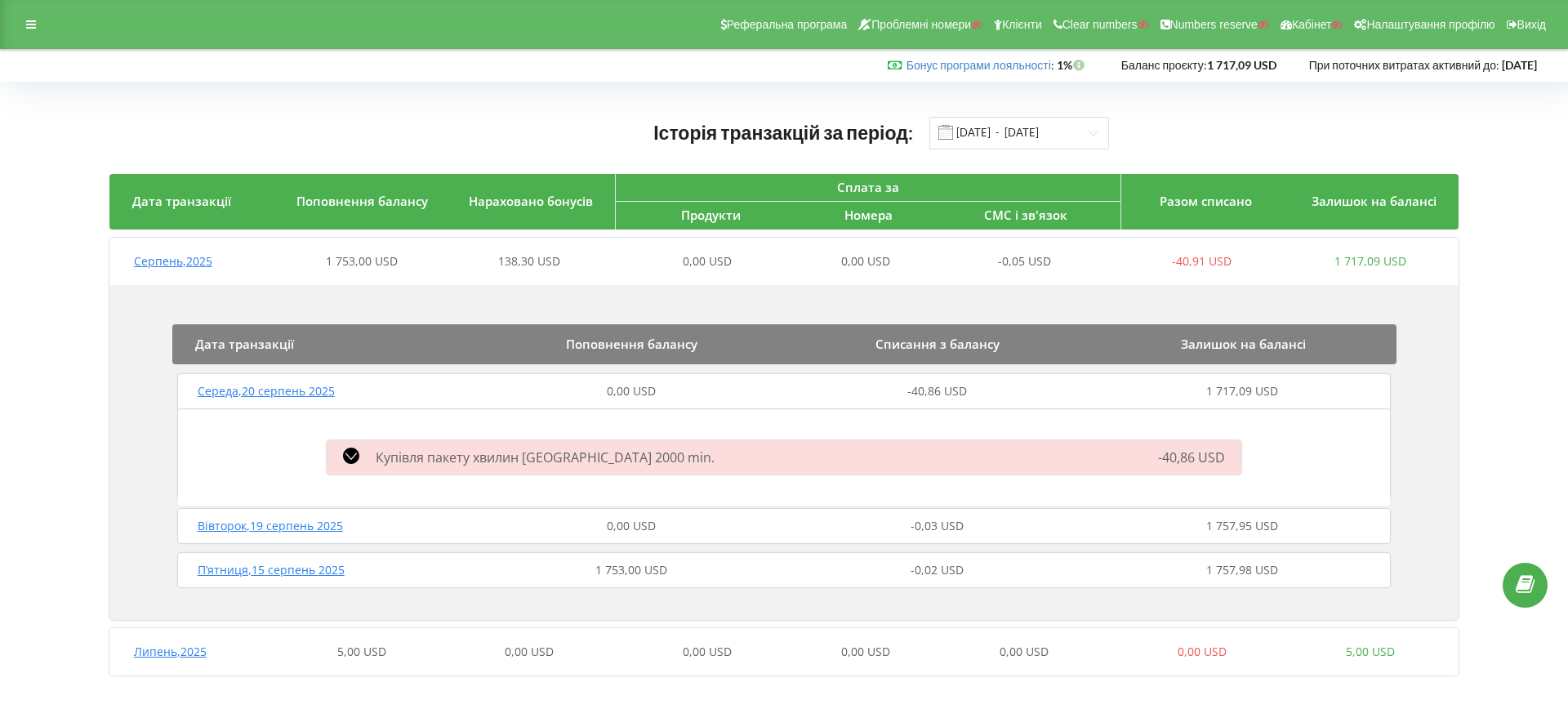
click at [348, 456] on icon at bounding box center [351, 456] width 16 height 16
click at [350, 456] on icon at bounding box center [351, 456] width 16 height 16
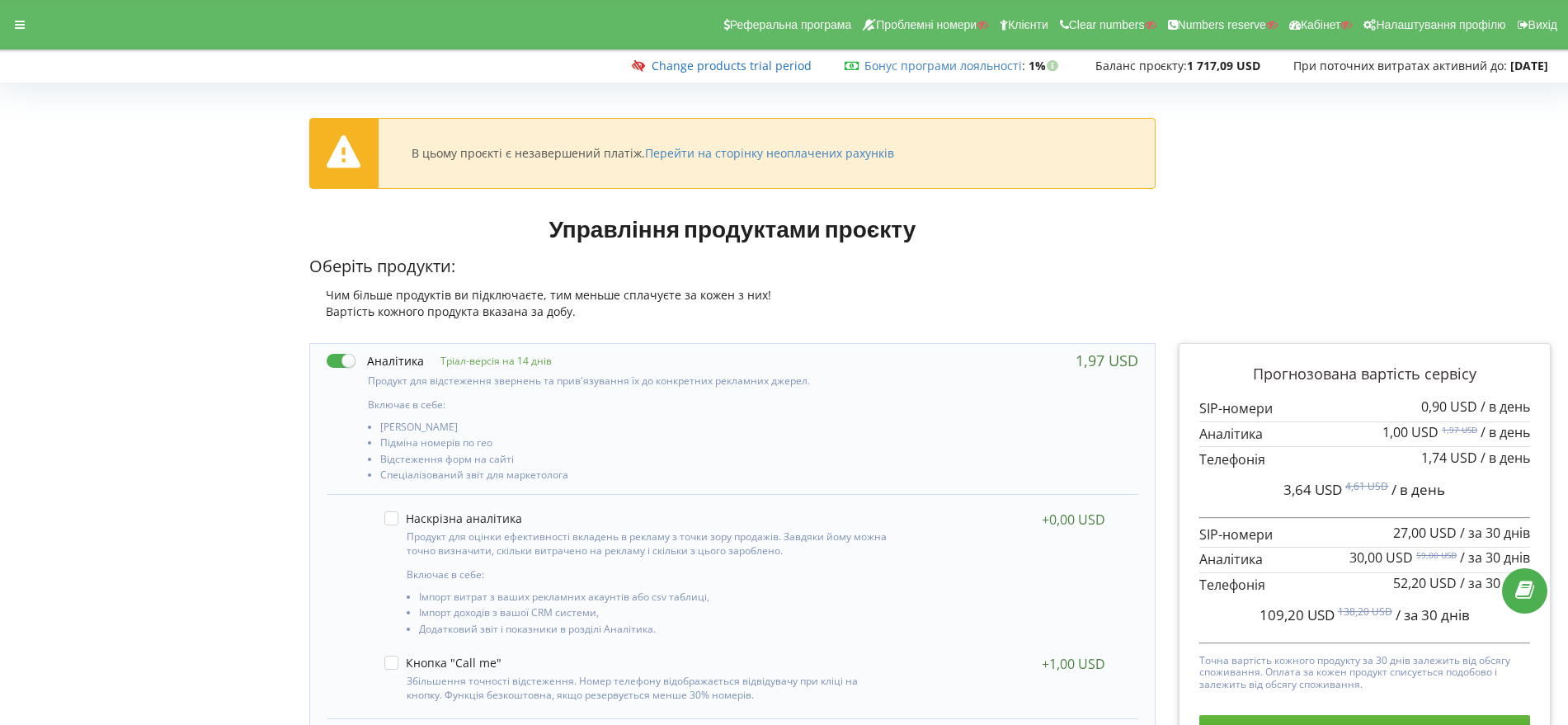
click at [736, 65] on link "Change products trial period" at bounding box center [731, 65] width 160 height 16
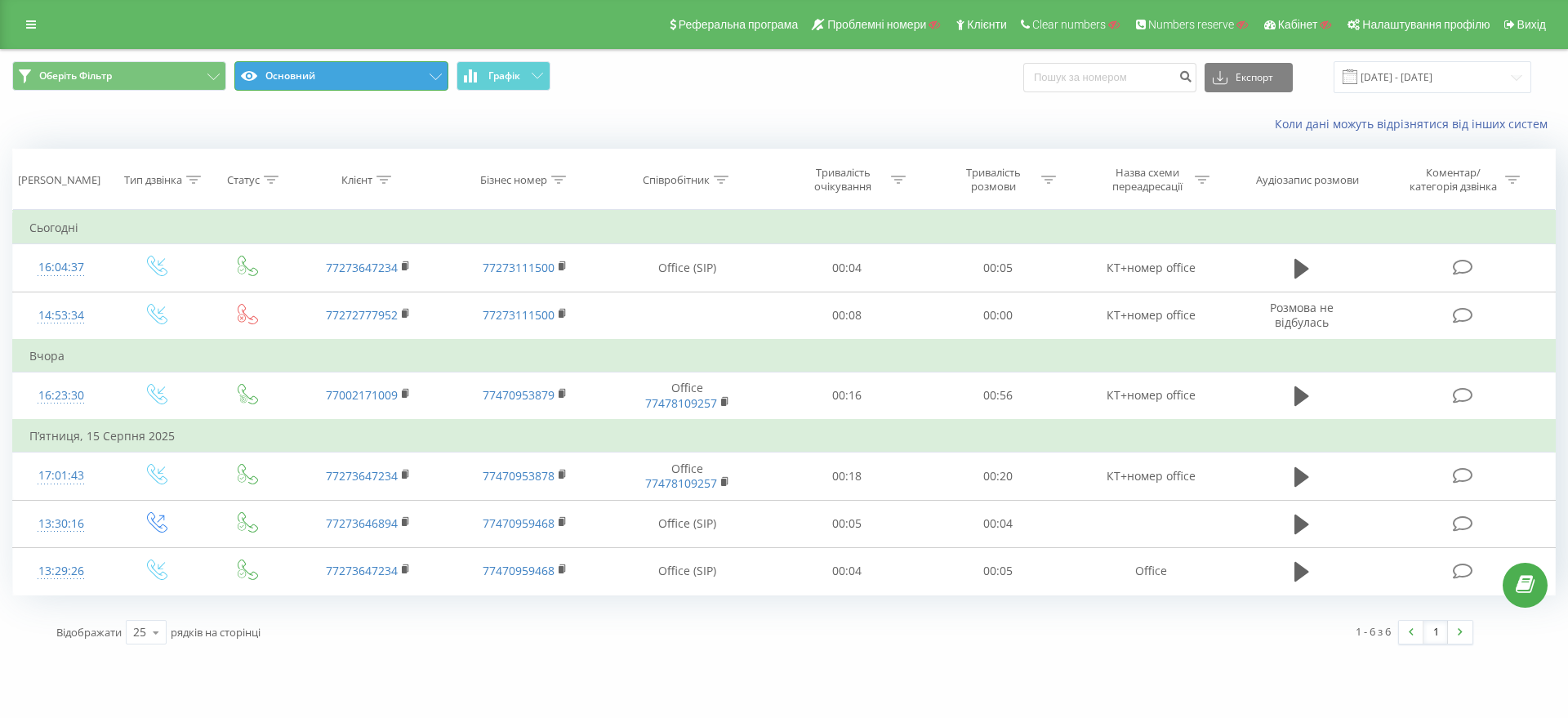
click at [418, 79] on button "Основний" at bounding box center [341, 76] width 214 height 30
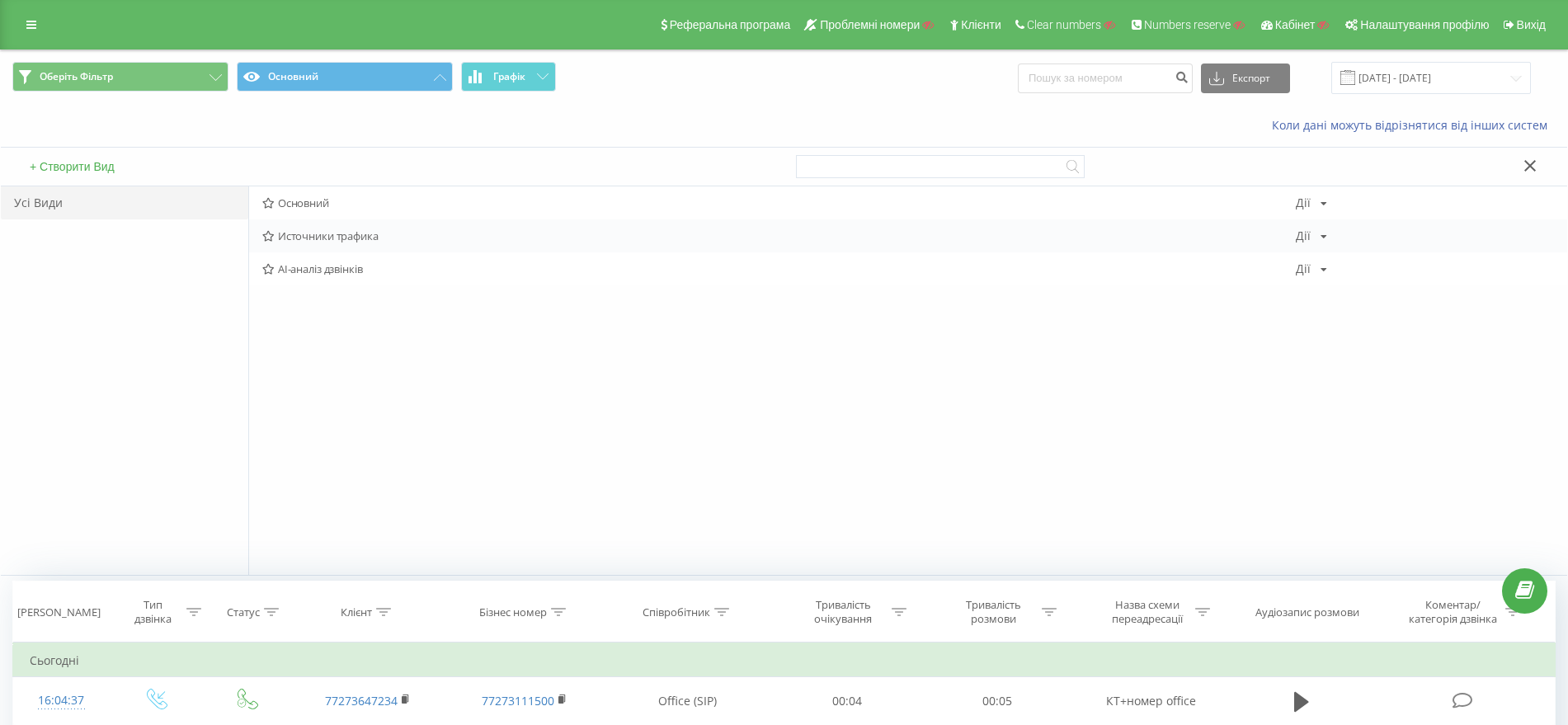
click at [379, 232] on span "Источники трафика" at bounding box center [779, 235] width 1033 height 12
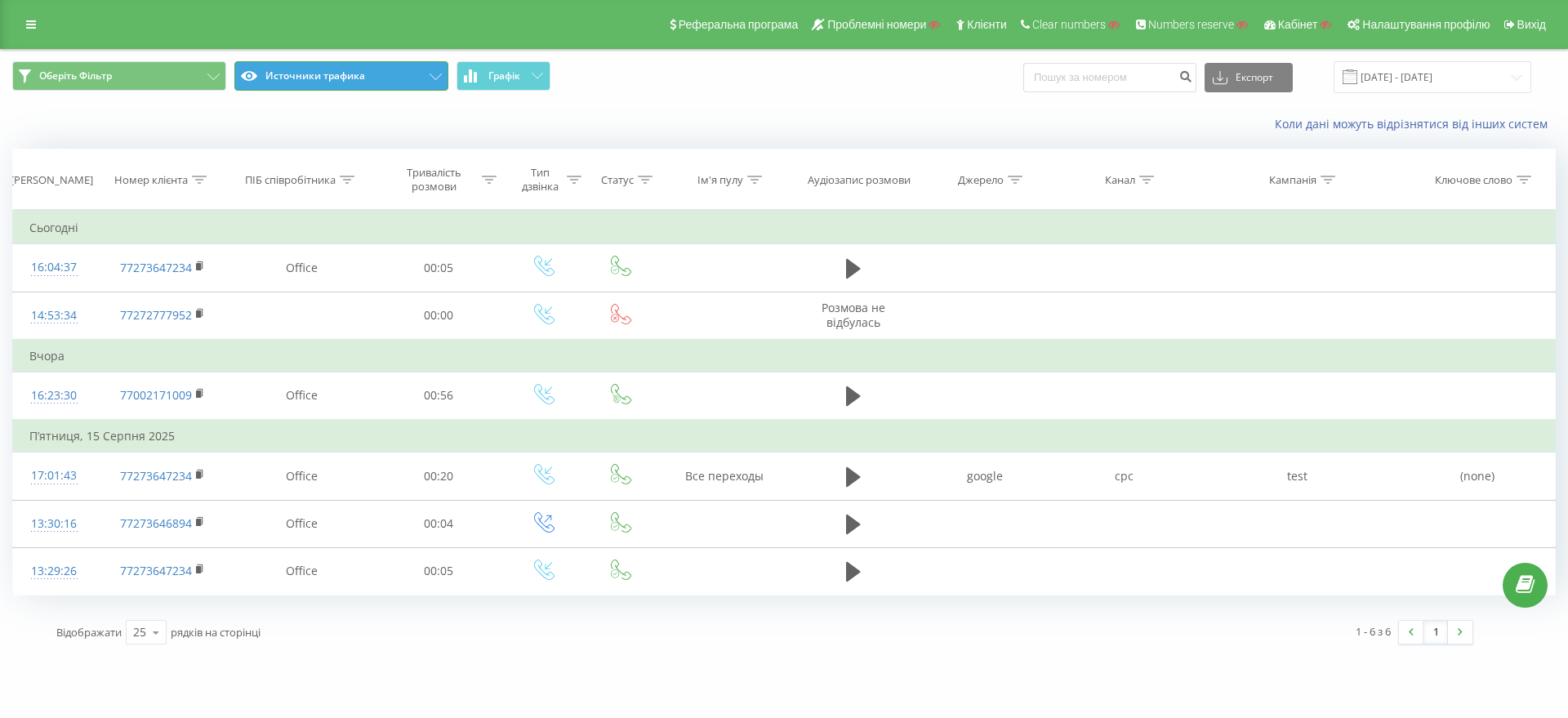
click at [414, 83] on button "Источники трафика" at bounding box center [341, 76] width 214 height 30
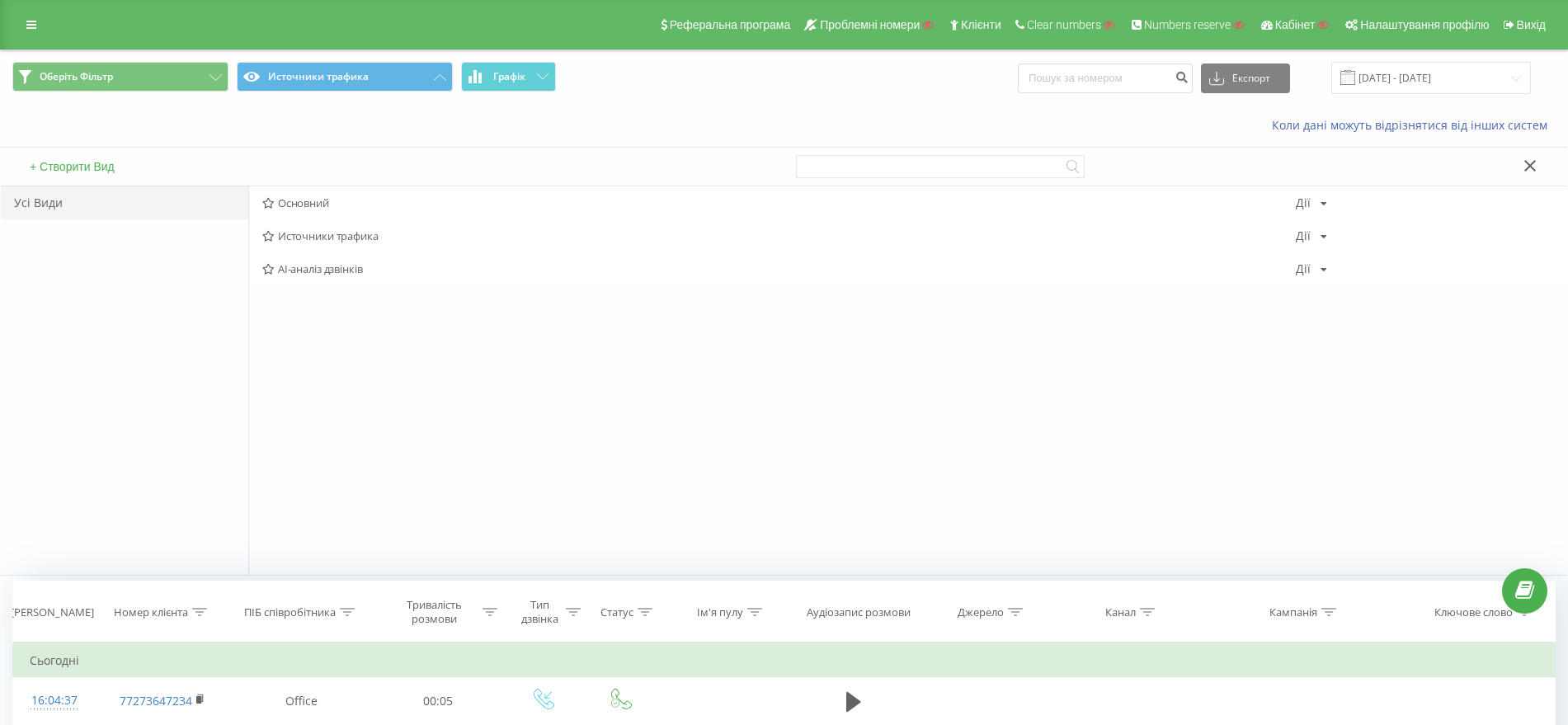
click at [338, 204] on span "Основний" at bounding box center [779, 202] width 1033 height 12
